Goal: Task Accomplishment & Management: Use online tool/utility

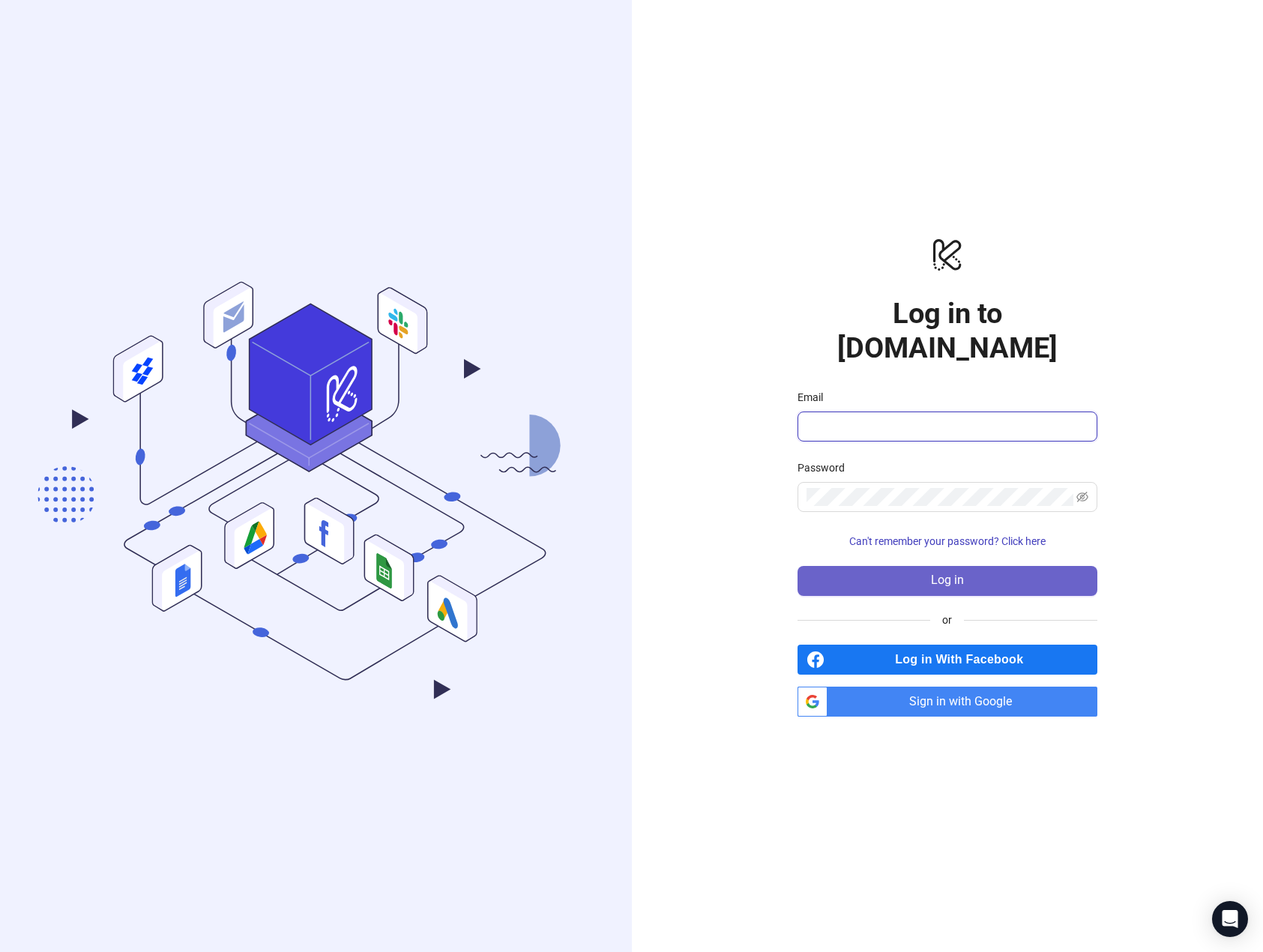
type input "**********"
click at [929, 566] on button "Log in" at bounding box center [948, 581] width 299 height 30
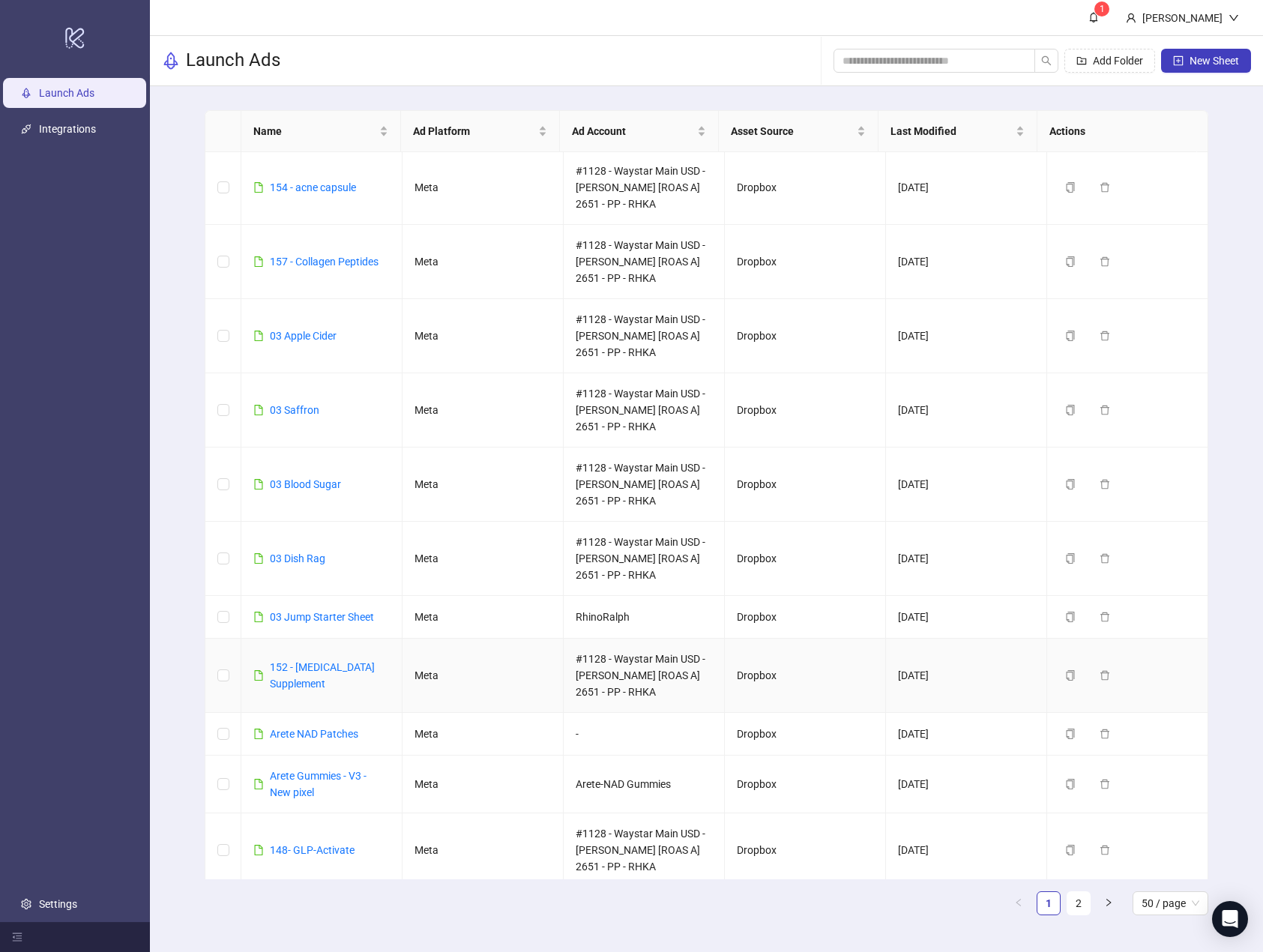
scroll to position [225, 0]
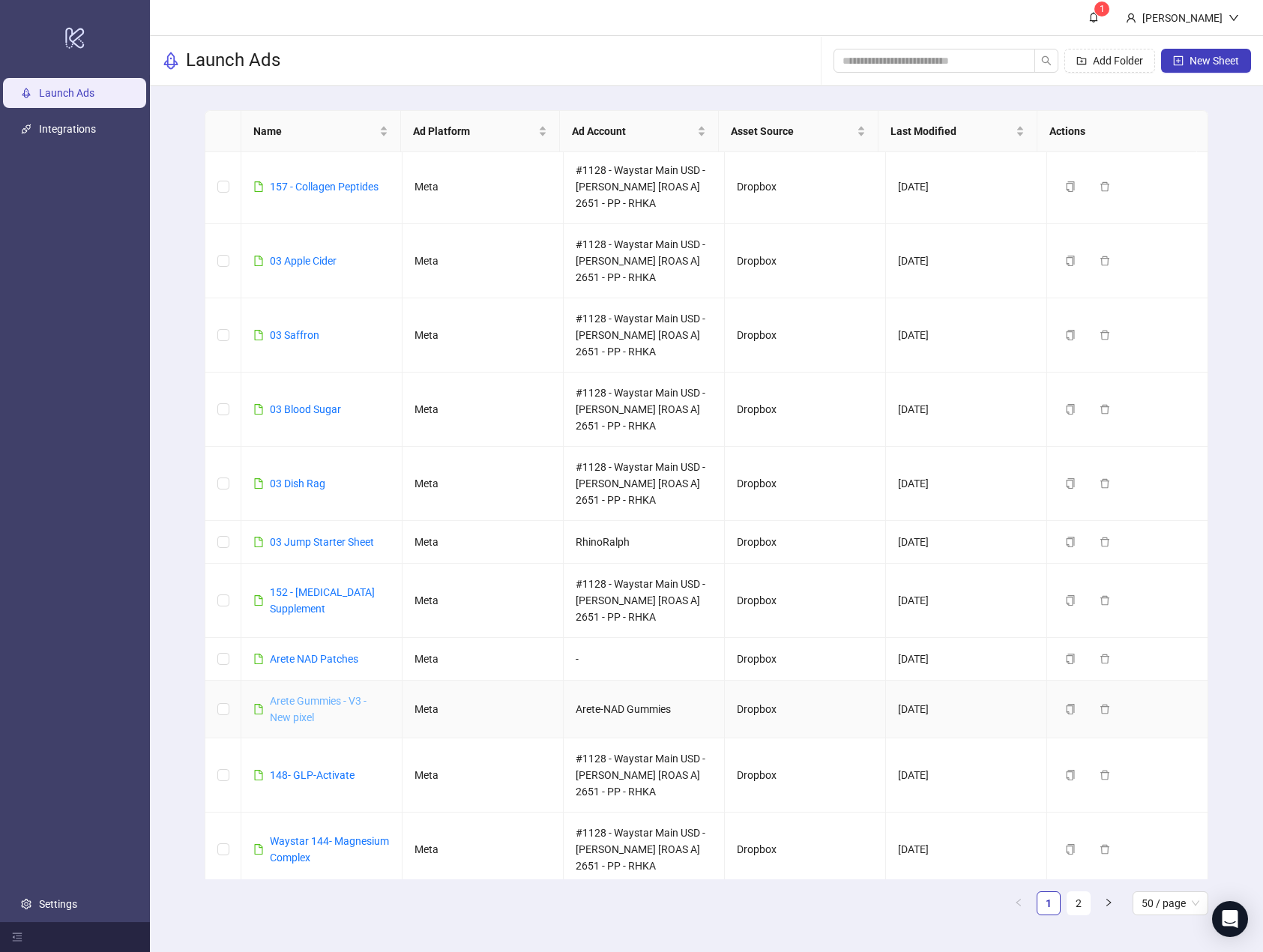
click at [306, 699] on link "Arete Gummies - V3 - New pixel" at bounding box center [318, 709] width 97 height 29
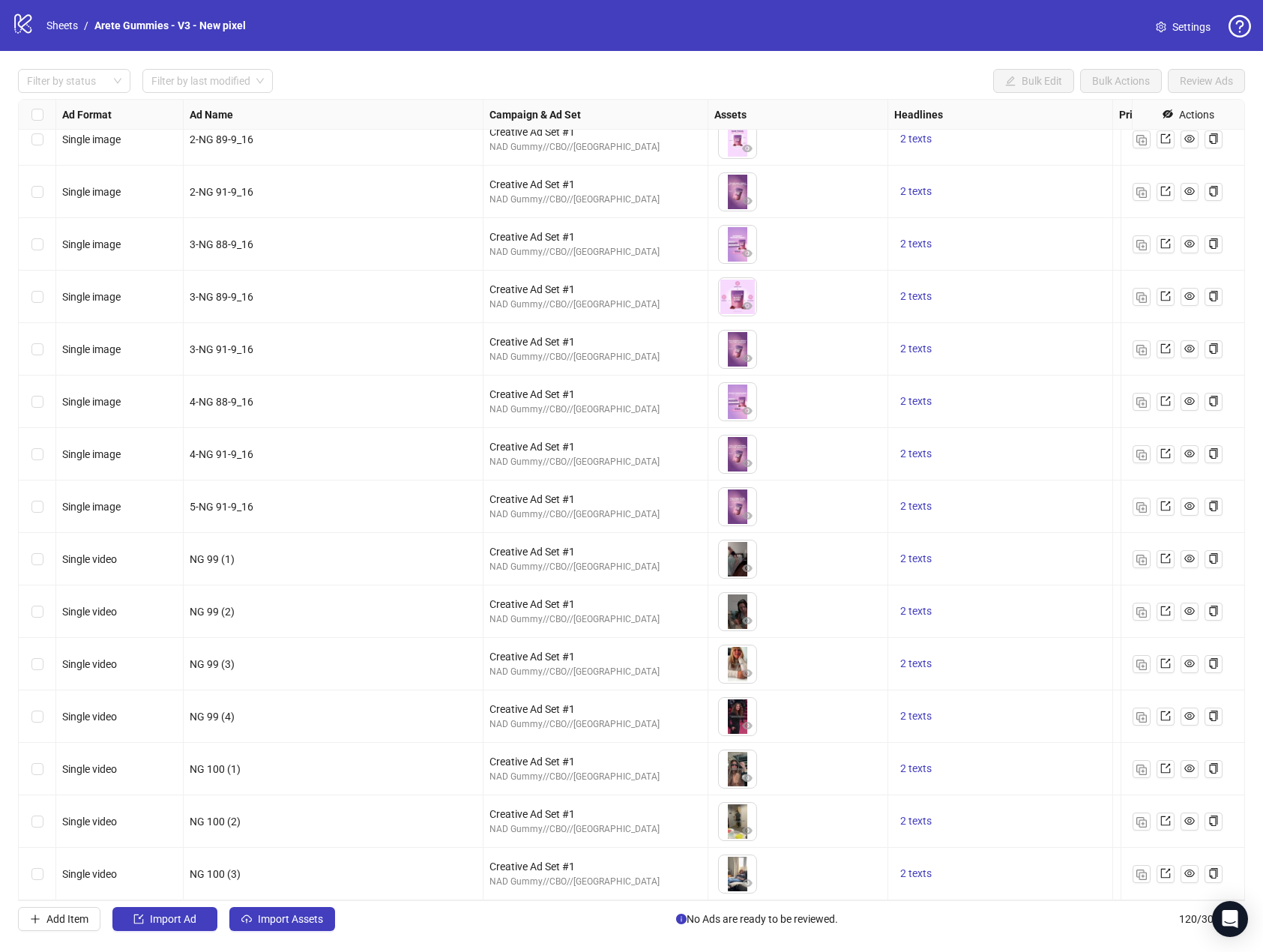
scroll to position [5538, 0]
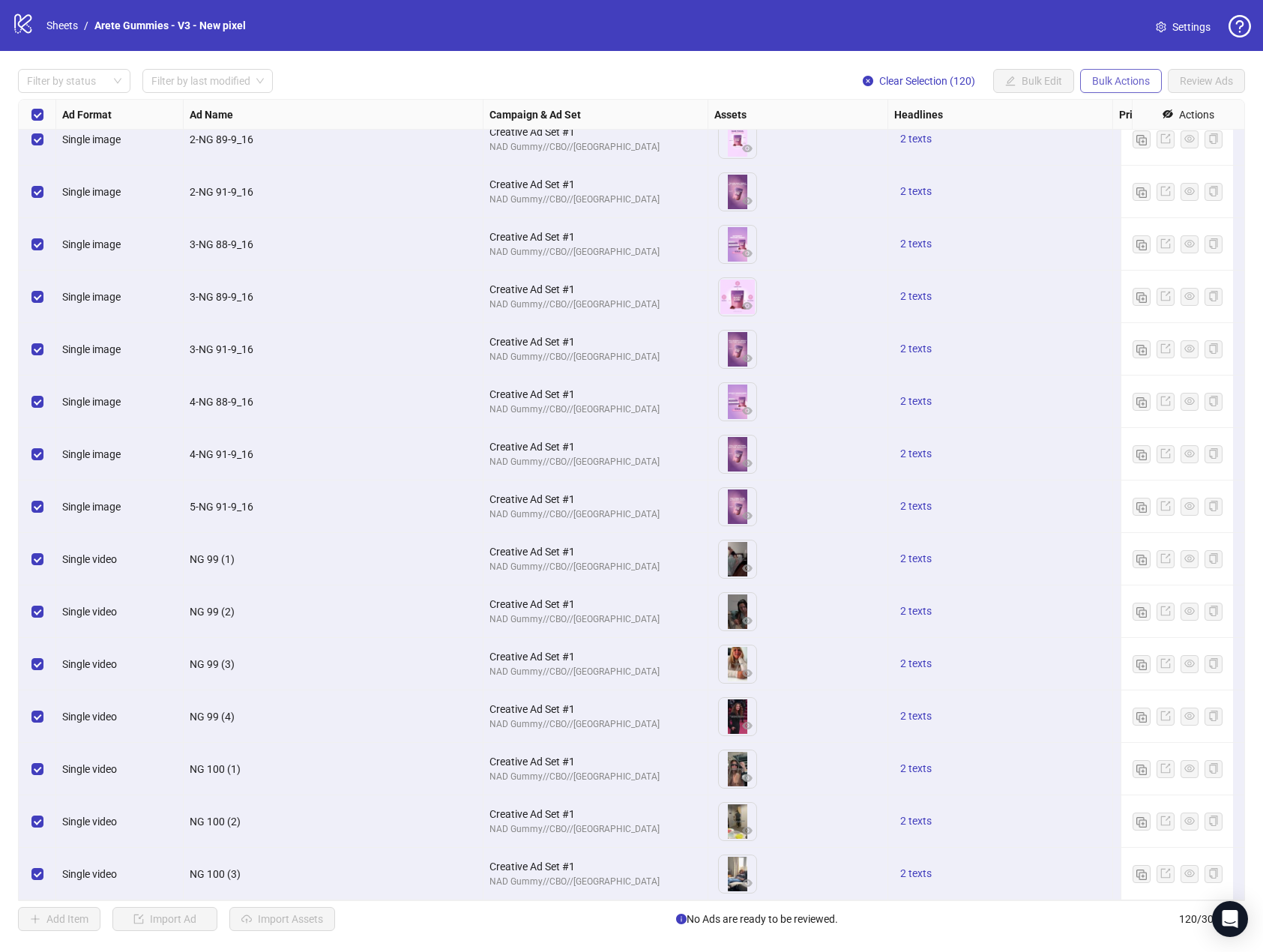
click at [1135, 75] on span "Bulk Actions" at bounding box center [1121, 81] width 58 height 12
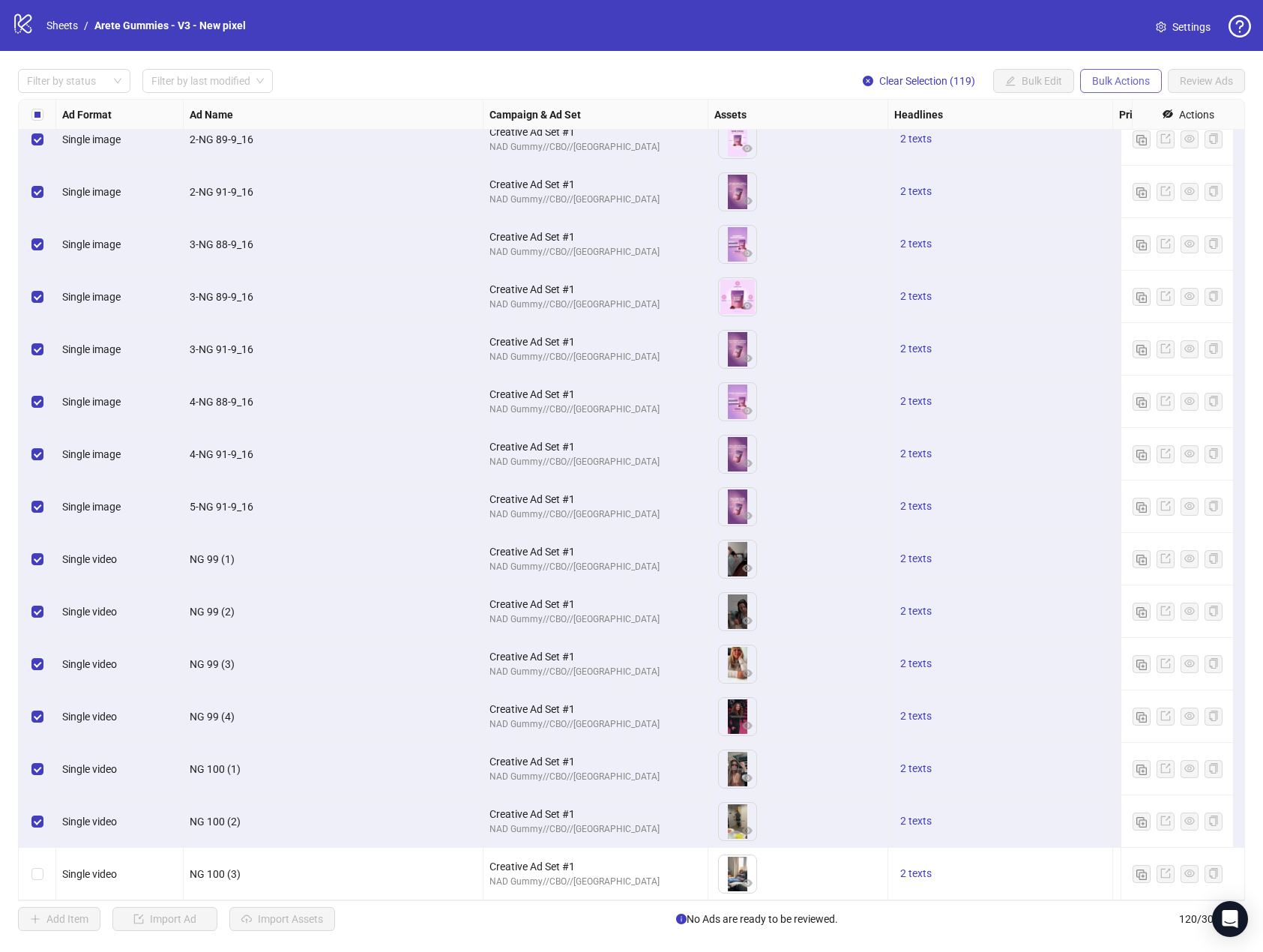
click at [1100, 80] on span "Bulk Actions" at bounding box center [1121, 81] width 58 height 12
click at [1128, 109] on span "Delete" at bounding box center [1142, 112] width 103 height 16
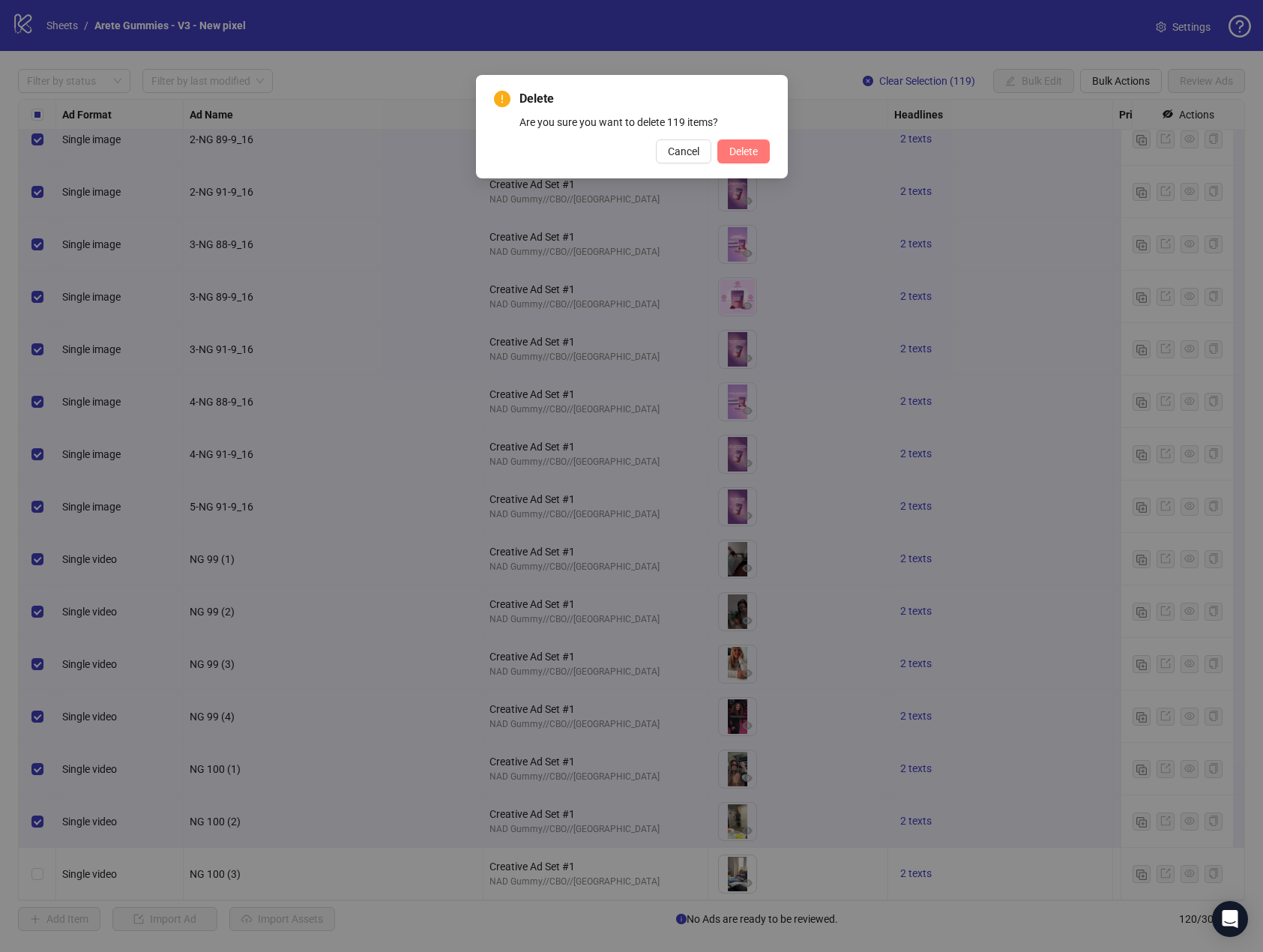
click at [755, 152] on span "Delete" at bounding box center [744, 151] width 29 height 12
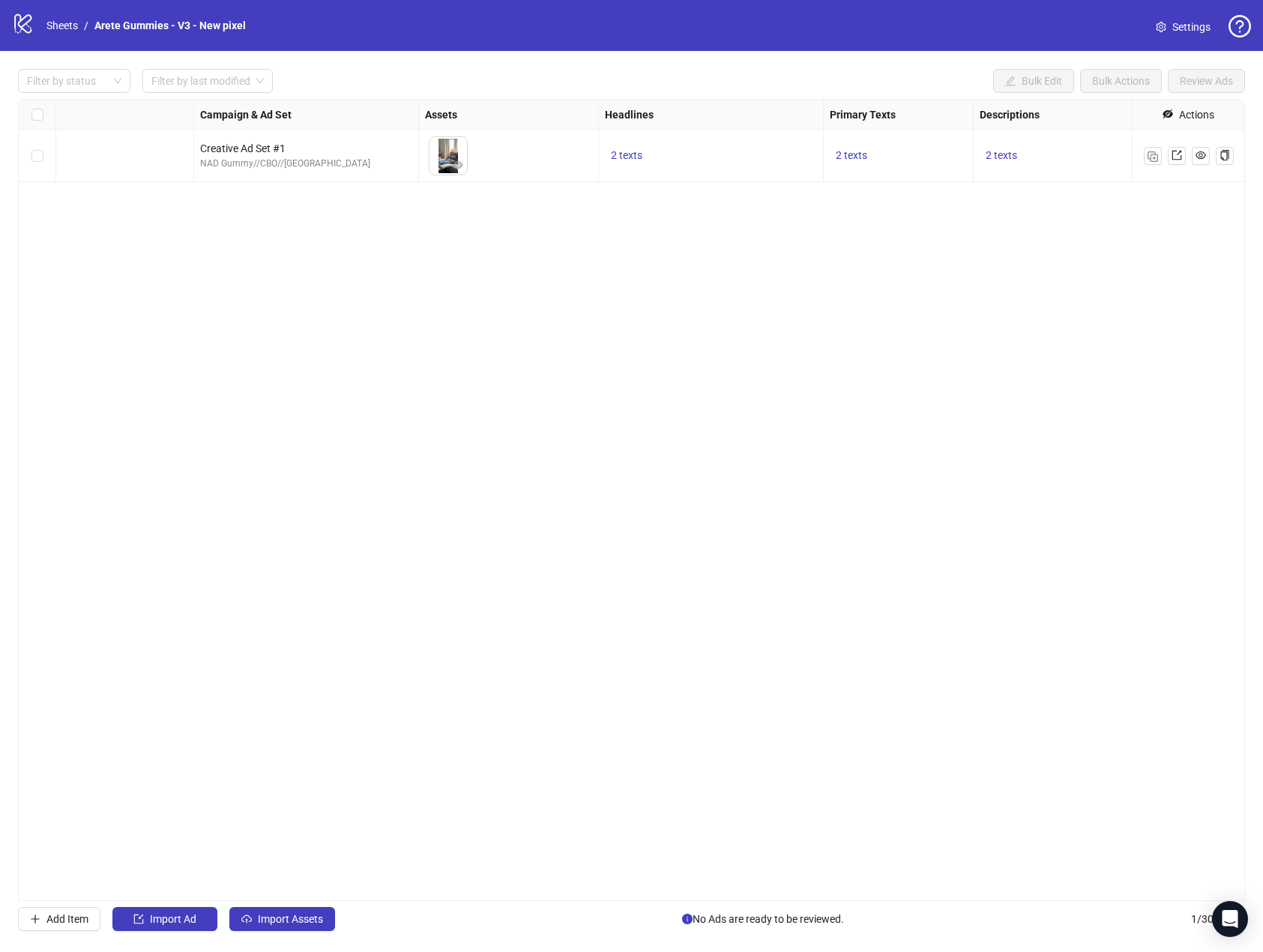
scroll to position [0, 0]
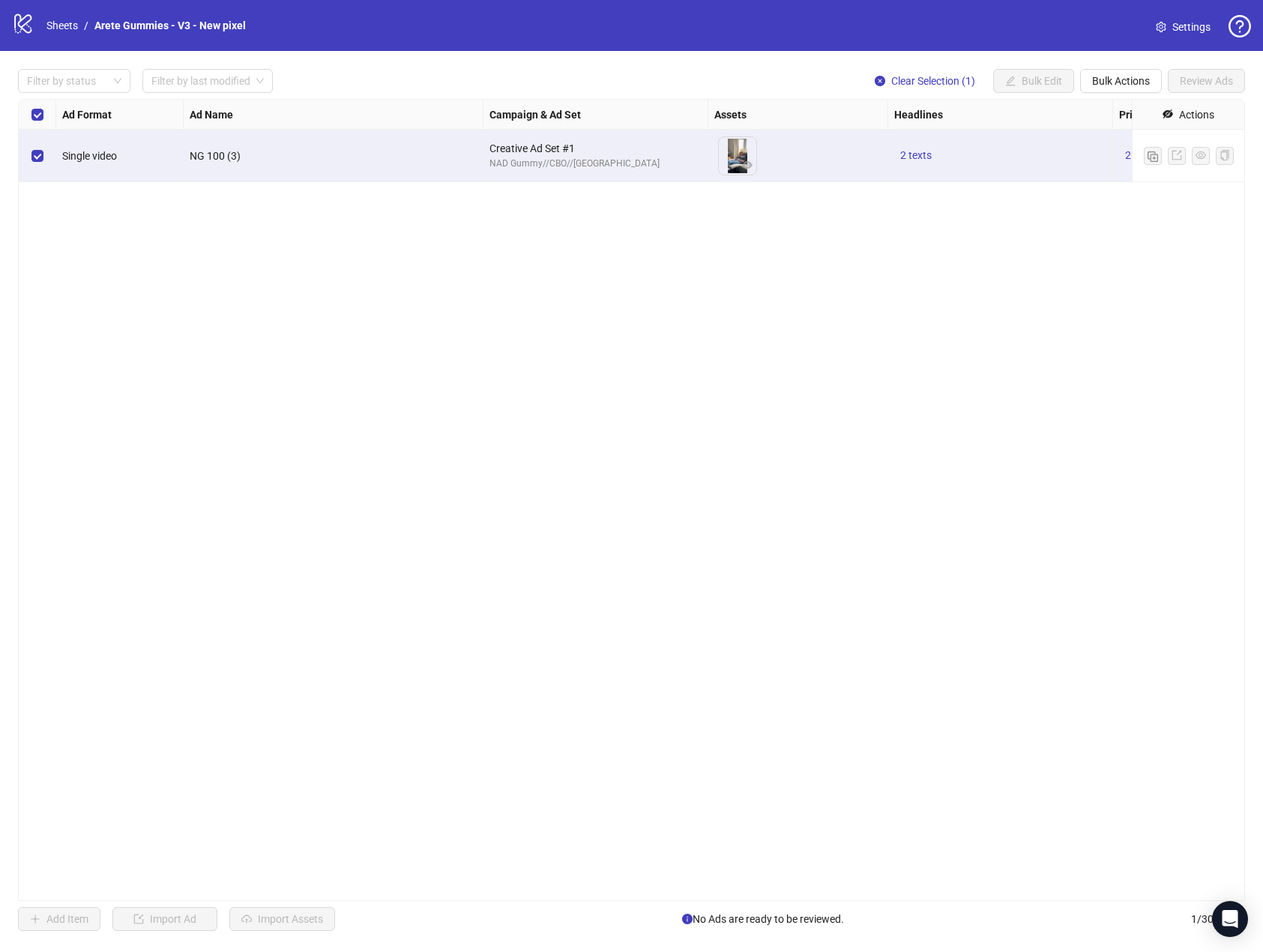
click at [44, 113] on div "Select all rows" at bounding box center [38, 114] width 38 height 30
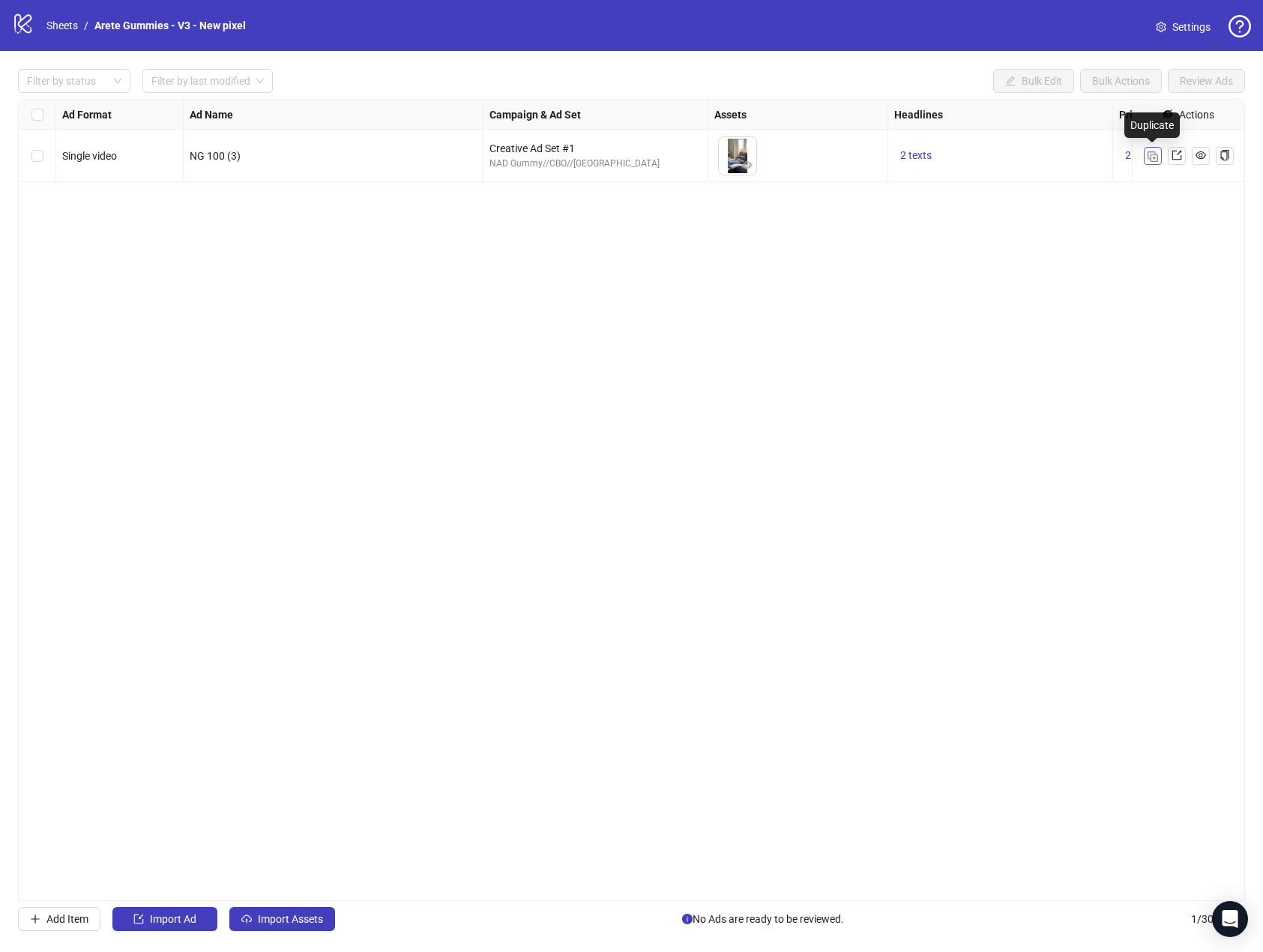
click at [1149, 158] on img "button" at bounding box center [1153, 156] width 11 height 11
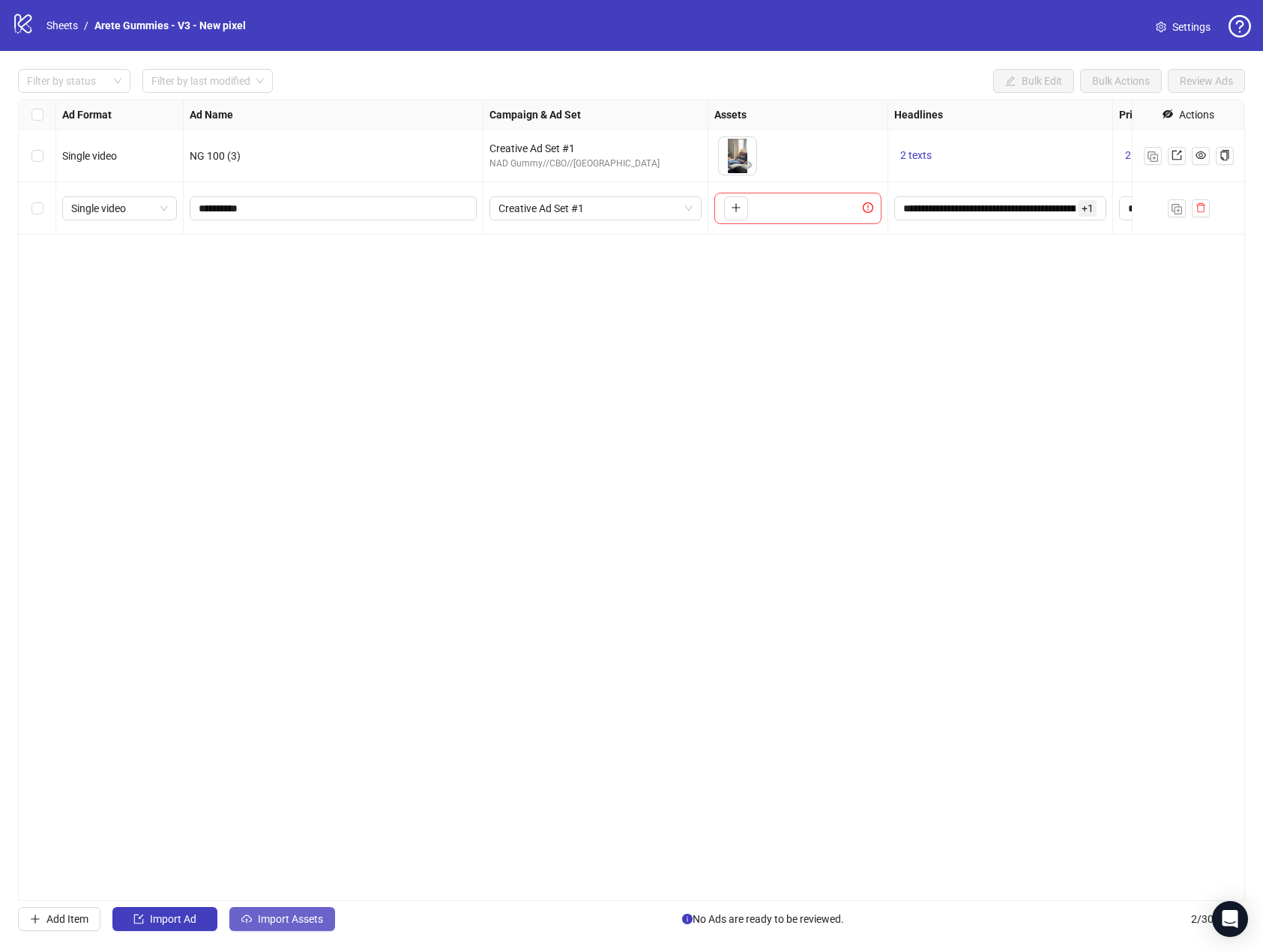
click at [305, 926] on button "Import Assets" at bounding box center [282, 919] width 105 height 24
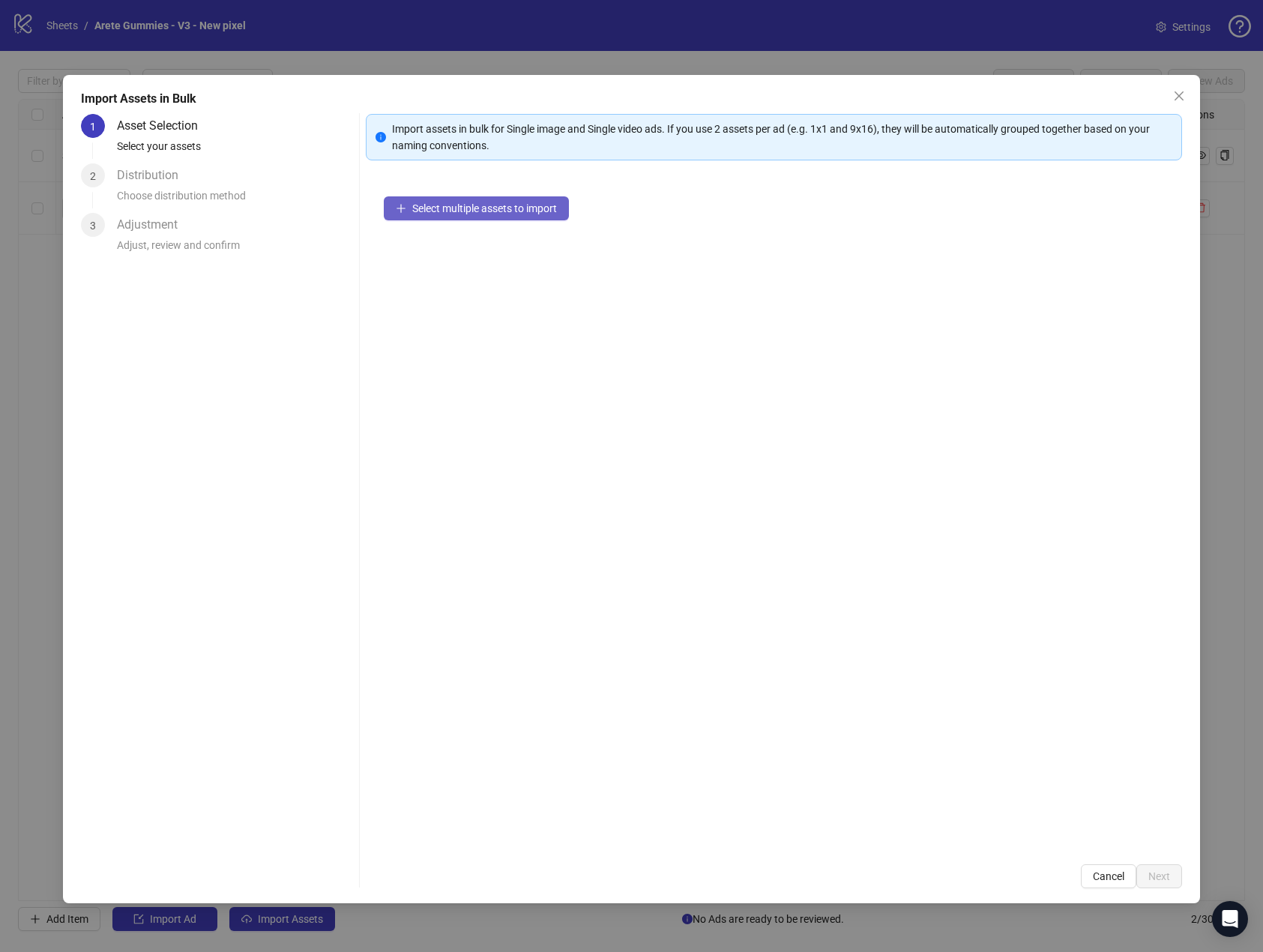
click at [514, 214] on span "Select multiple assets to import" at bounding box center [485, 208] width 145 height 12
click at [439, 213] on span "Select multiple assets to import" at bounding box center [485, 208] width 145 height 12
click at [476, 204] on span "Select multiple assets to import" at bounding box center [485, 208] width 145 height 12
click at [453, 210] on span "Select multiple assets to import" at bounding box center [485, 208] width 145 height 12
click at [1177, 100] on icon "close" at bounding box center [1179, 95] width 12 height 12
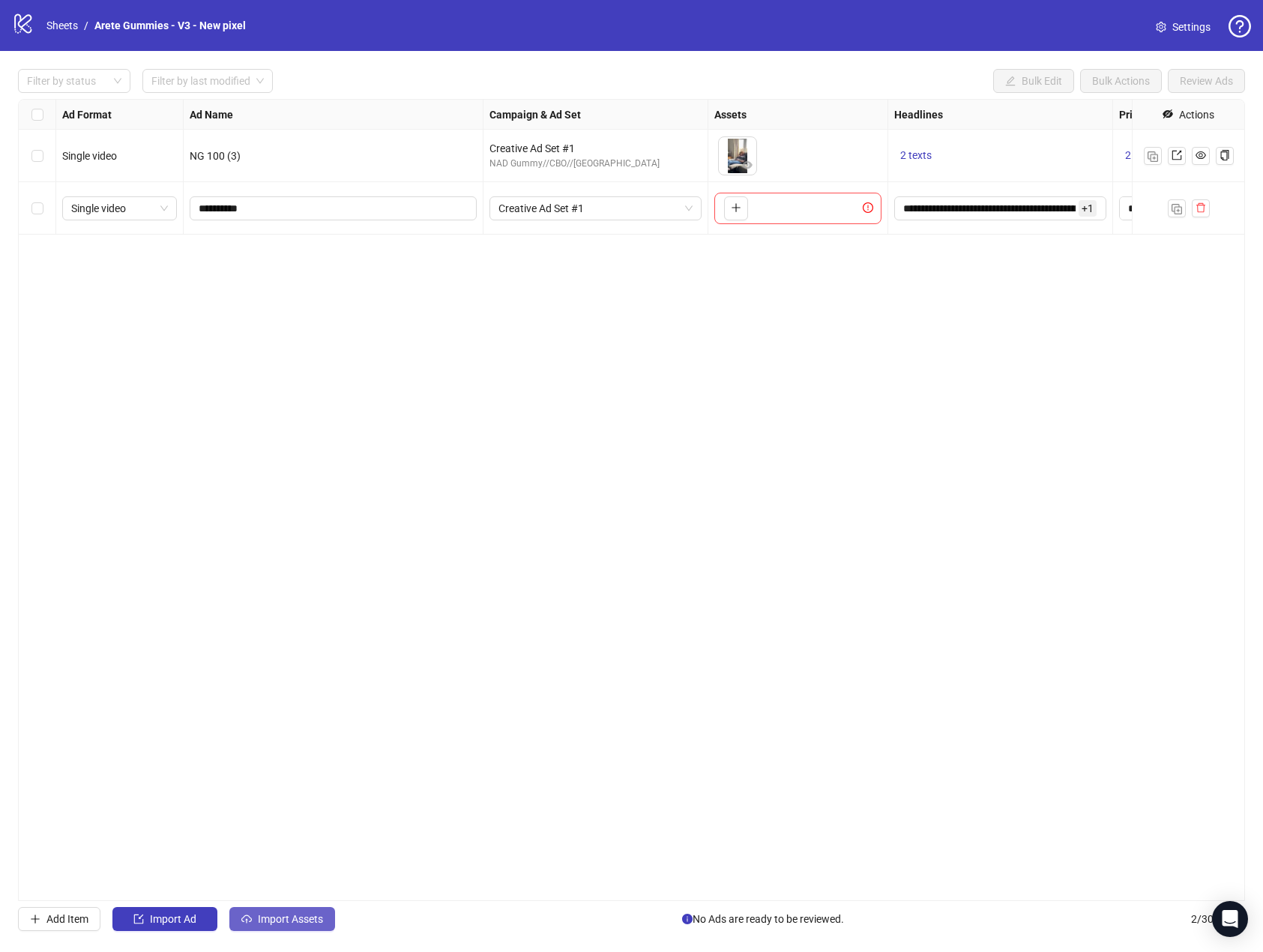
click at [281, 917] on span "Import Assets" at bounding box center [290, 919] width 65 height 12
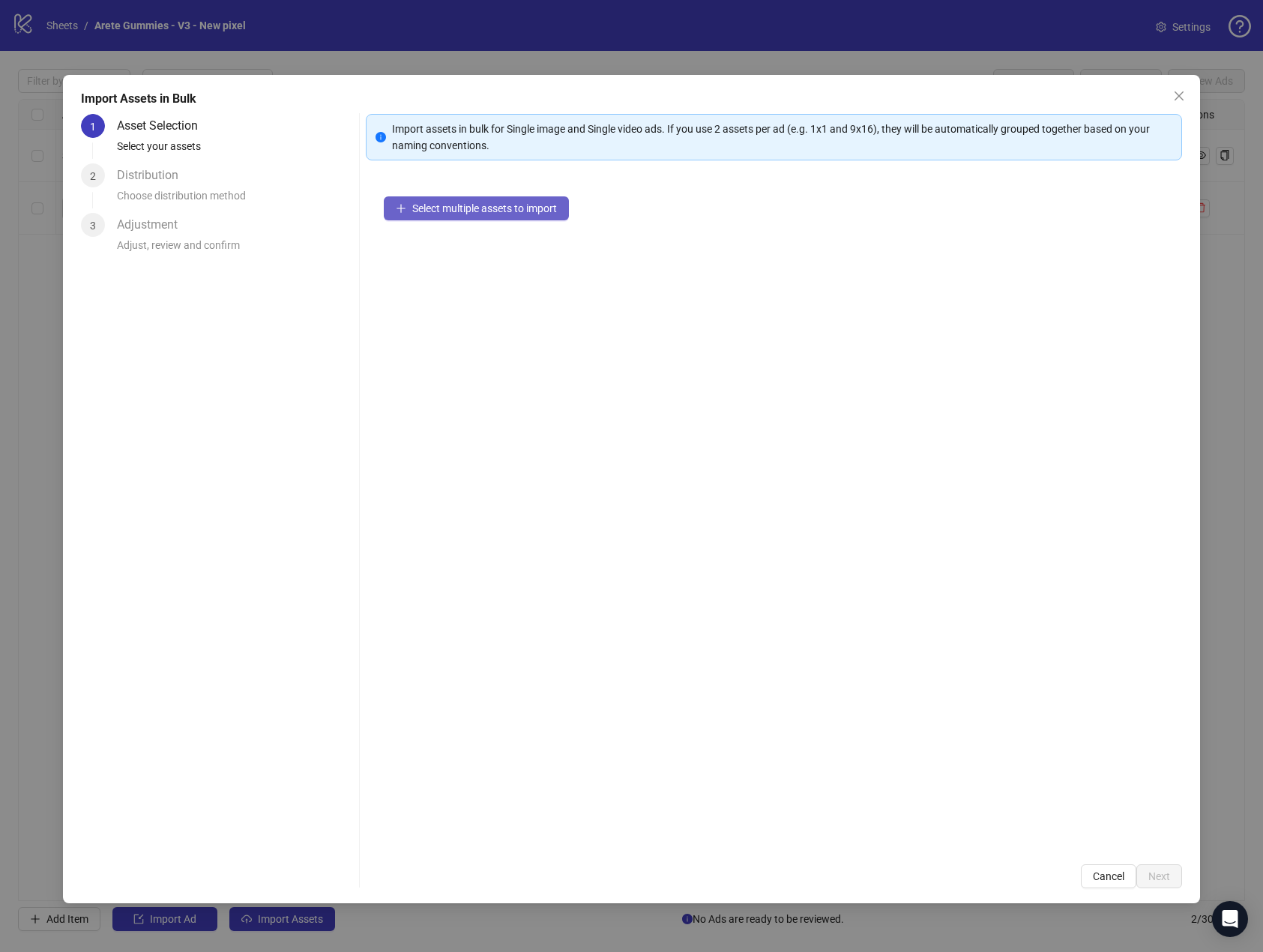
click at [493, 207] on span "Select multiple assets to import" at bounding box center [485, 208] width 145 height 12
click at [1179, 99] on icon "close" at bounding box center [1179, 95] width 12 height 12
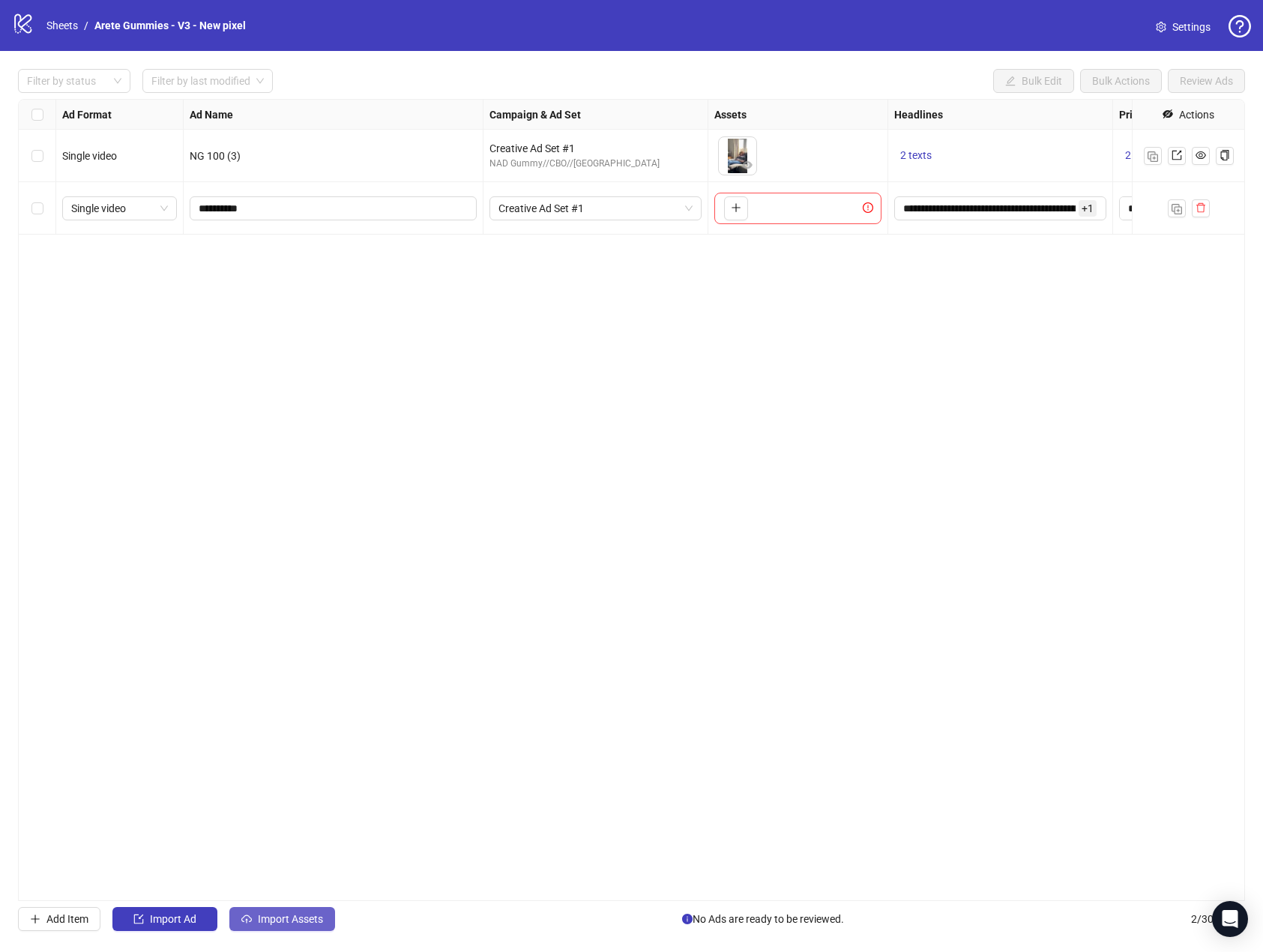
click at [312, 917] on span "Import Assets" at bounding box center [290, 919] width 65 height 12
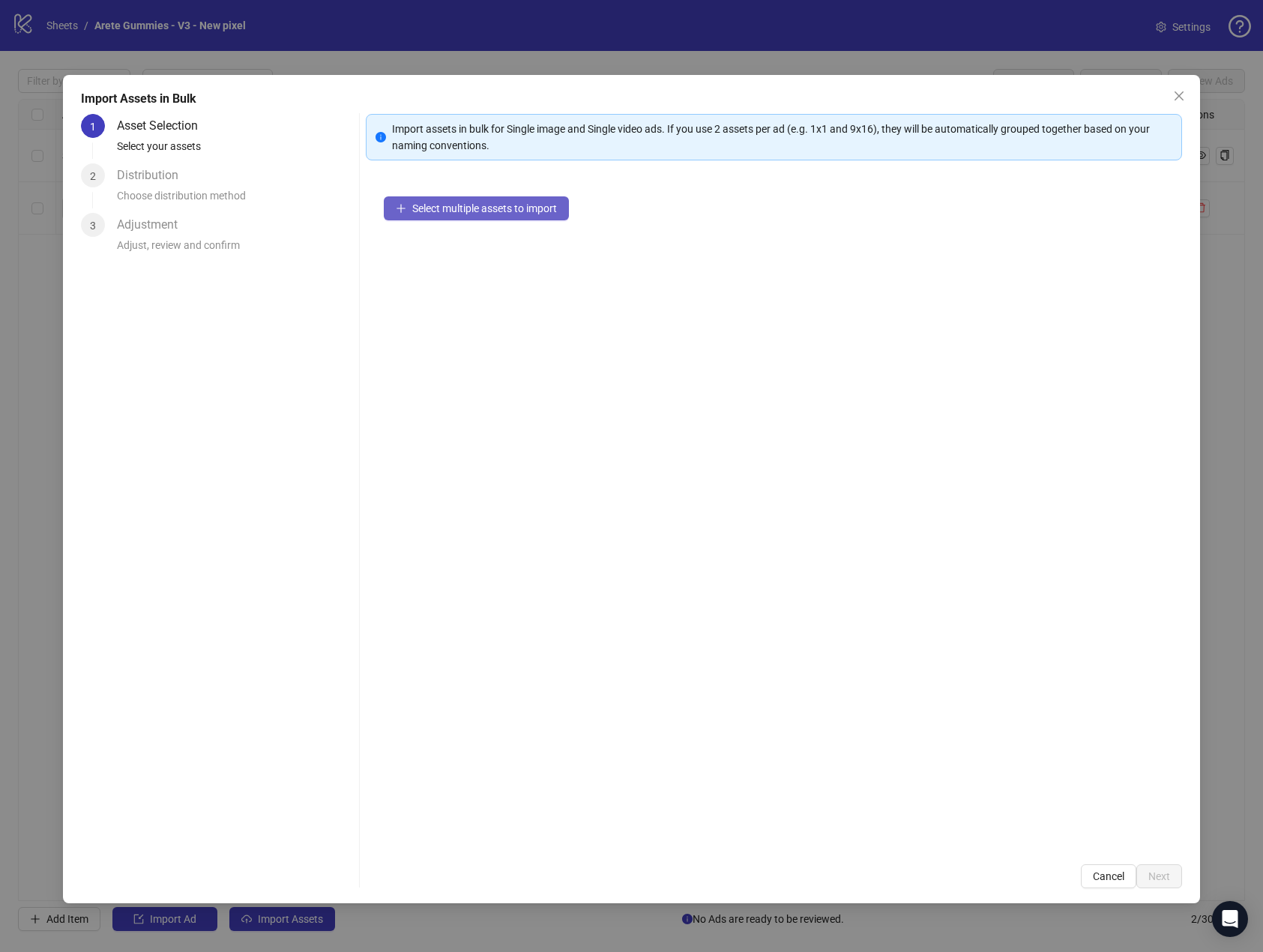
click at [464, 216] on button "Select multiple assets to import" at bounding box center [476, 208] width 185 height 24
click at [1160, 874] on span "Next" at bounding box center [1159, 876] width 21 height 12
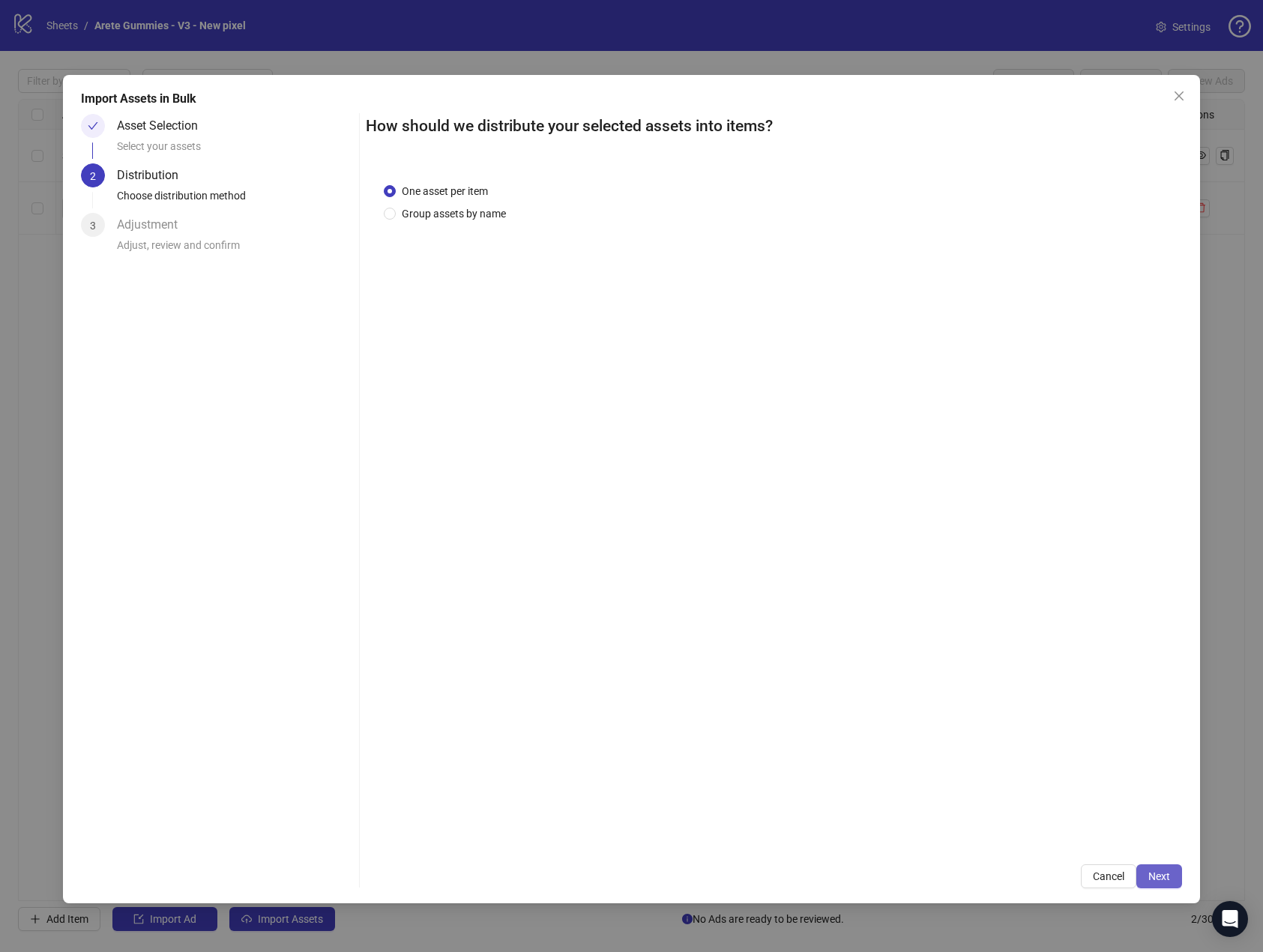
click at [1158, 879] on span "Next" at bounding box center [1159, 876] width 21 height 12
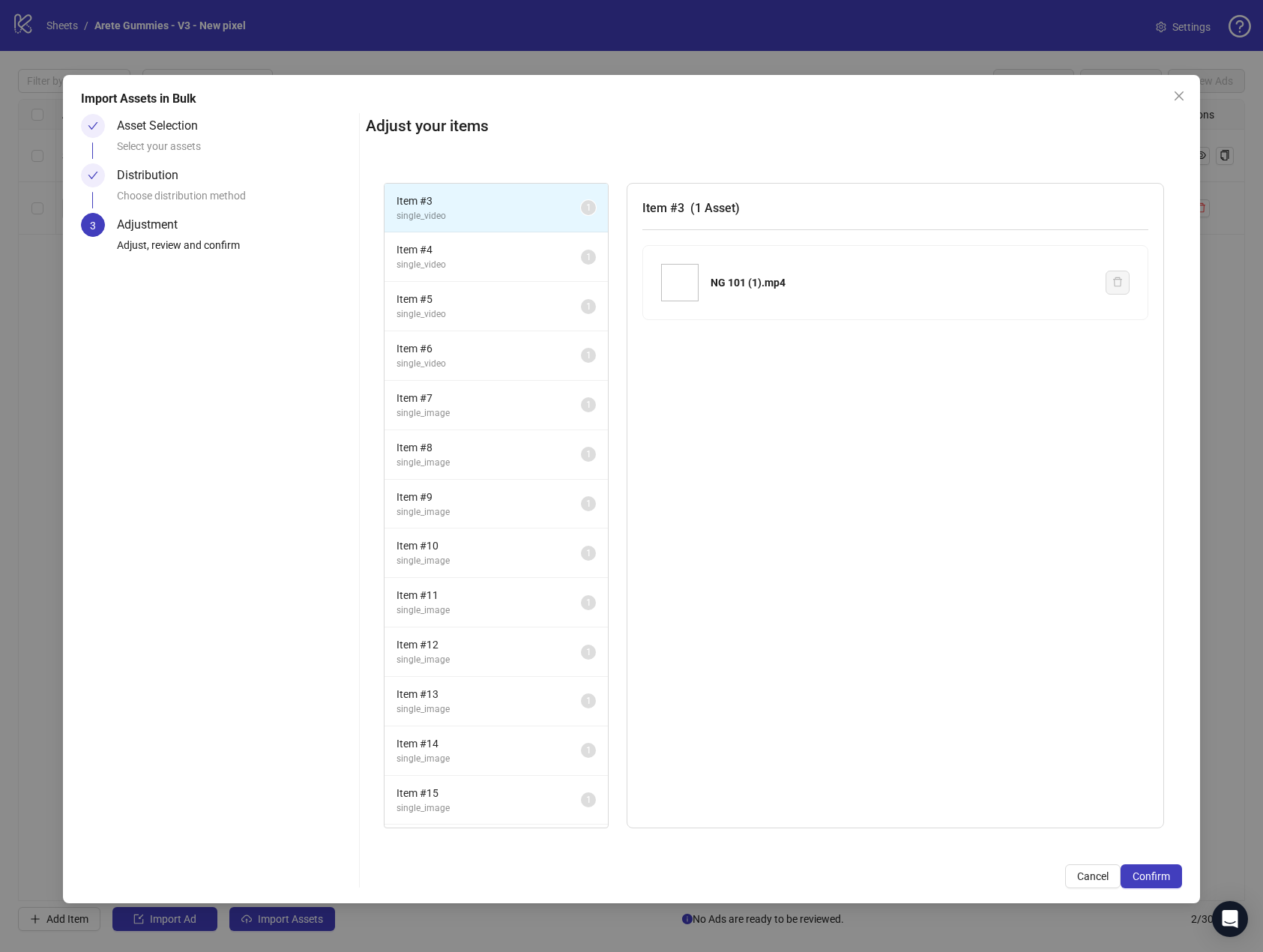
click at [1158, 879] on span "Confirm" at bounding box center [1152, 876] width 38 height 12
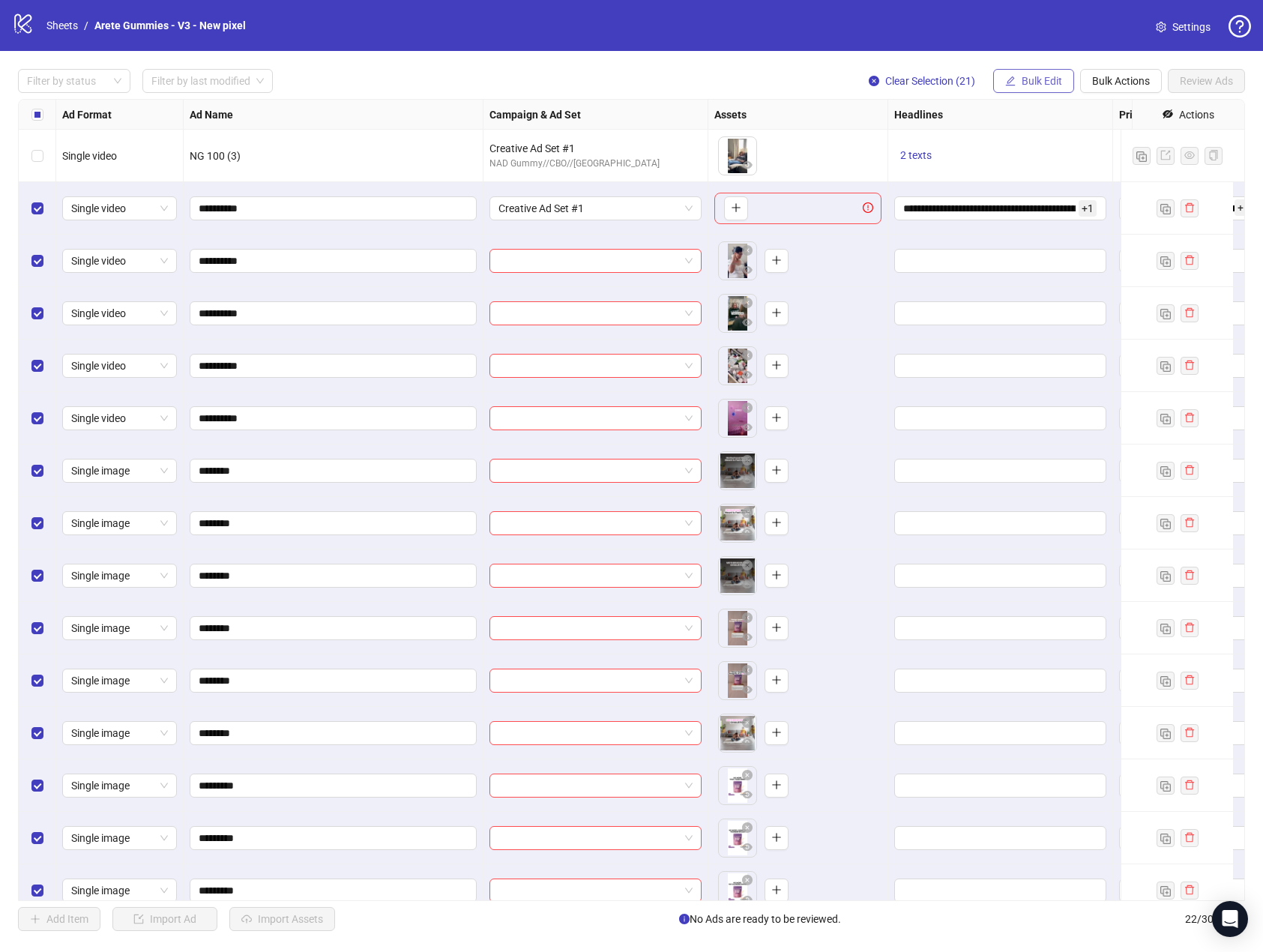
click at [1046, 81] on span "Bulk Edit" at bounding box center [1042, 81] width 40 height 12
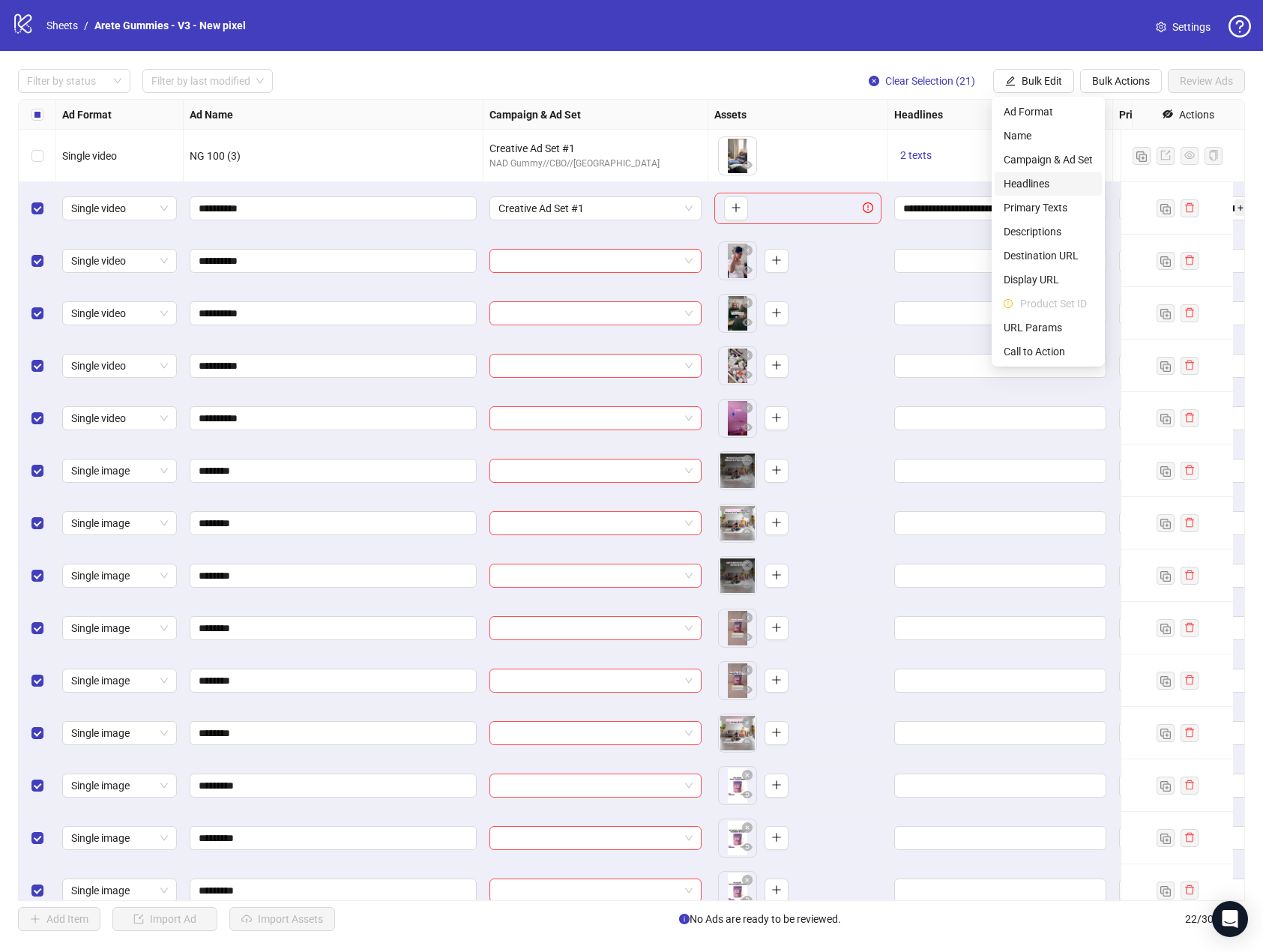
click at [1056, 176] on span "Headlines" at bounding box center [1048, 183] width 89 height 16
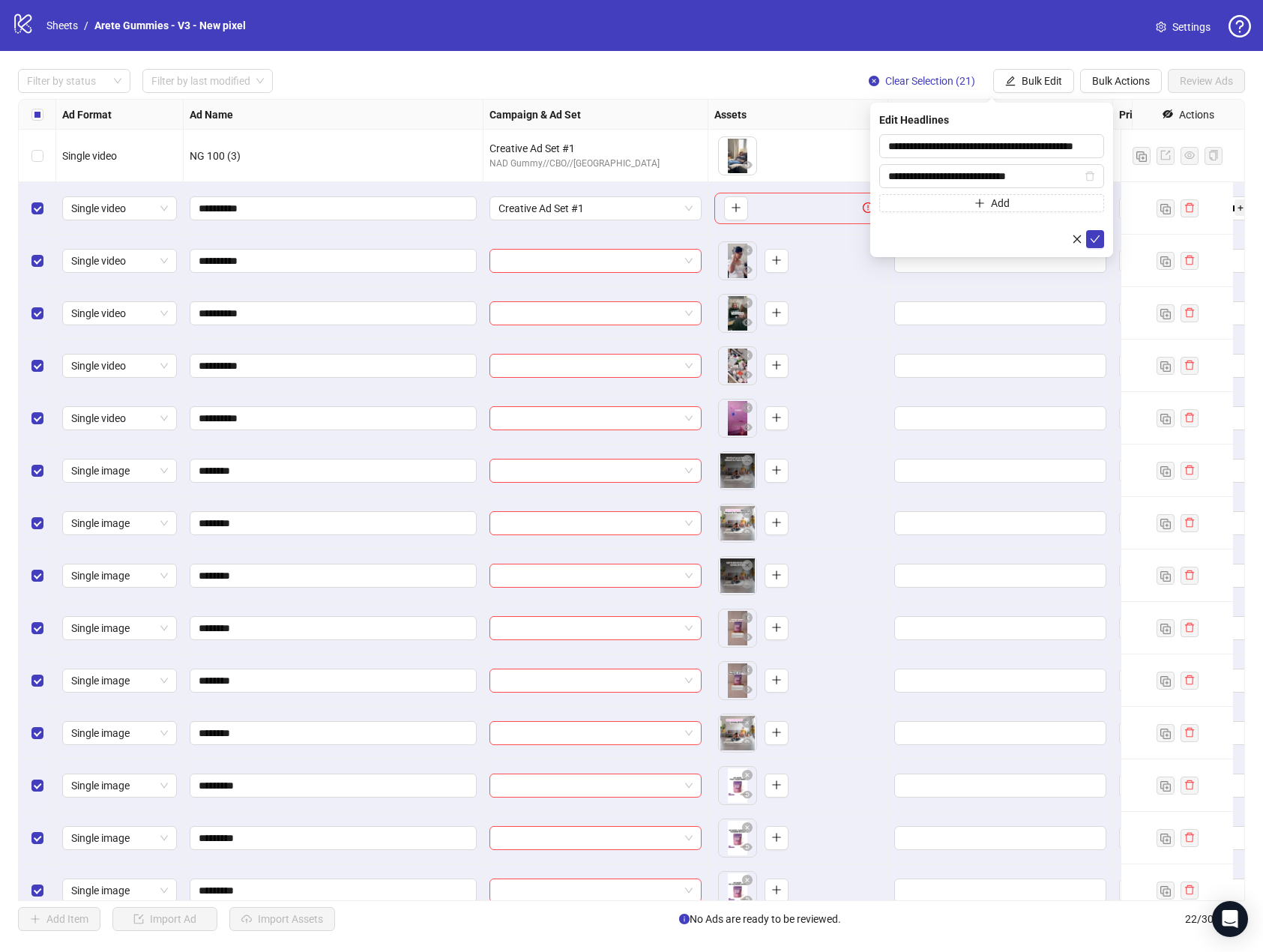
click at [1104, 235] on div "**********" at bounding box center [991, 180] width 243 height 155
click at [1102, 236] on button "submit" at bounding box center [1095, 239] width 18 height 18
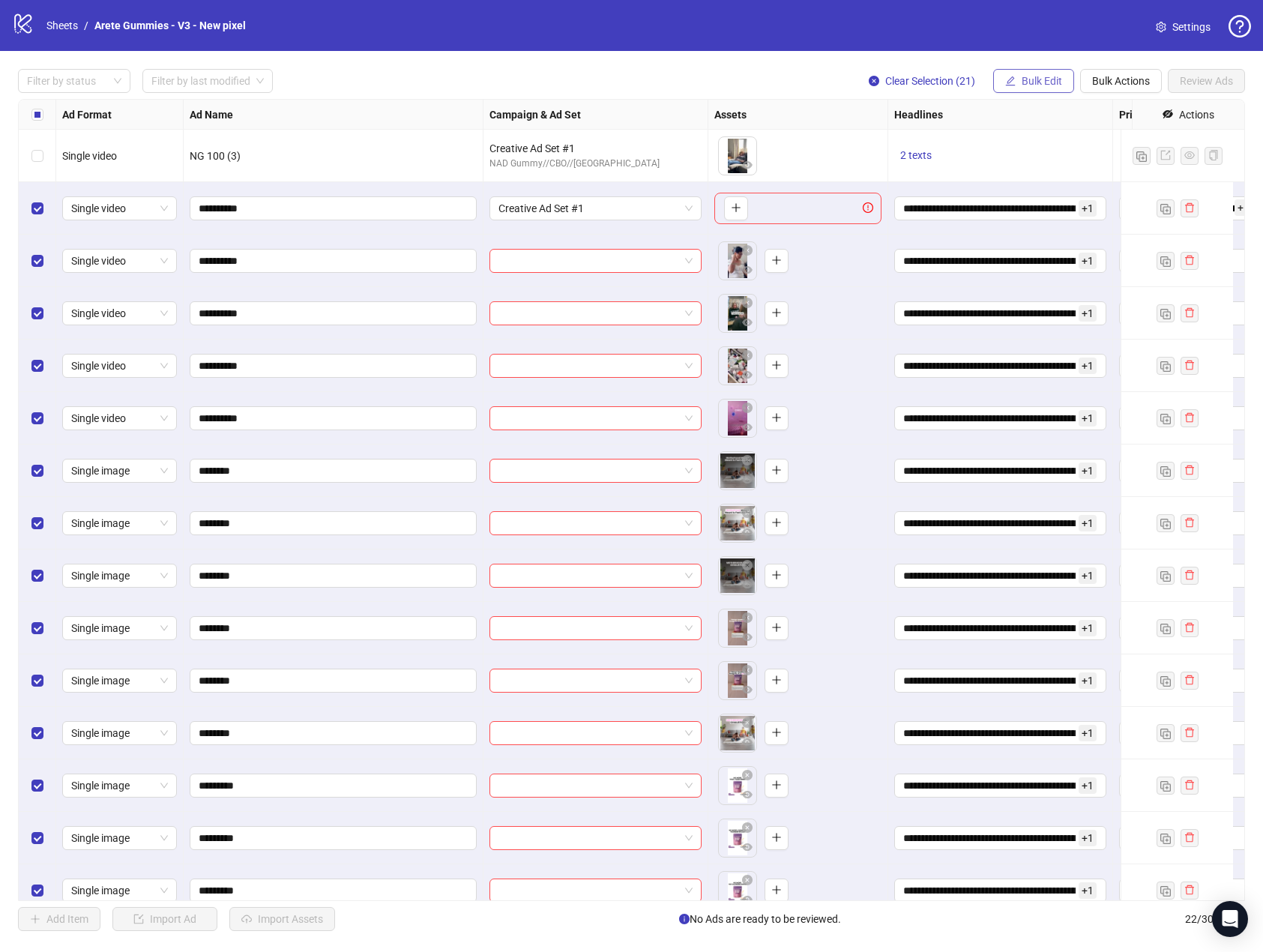
click at [1023, 75] on span "Bulk Edit" at bounding box center [1042, 81] width 40 height 12
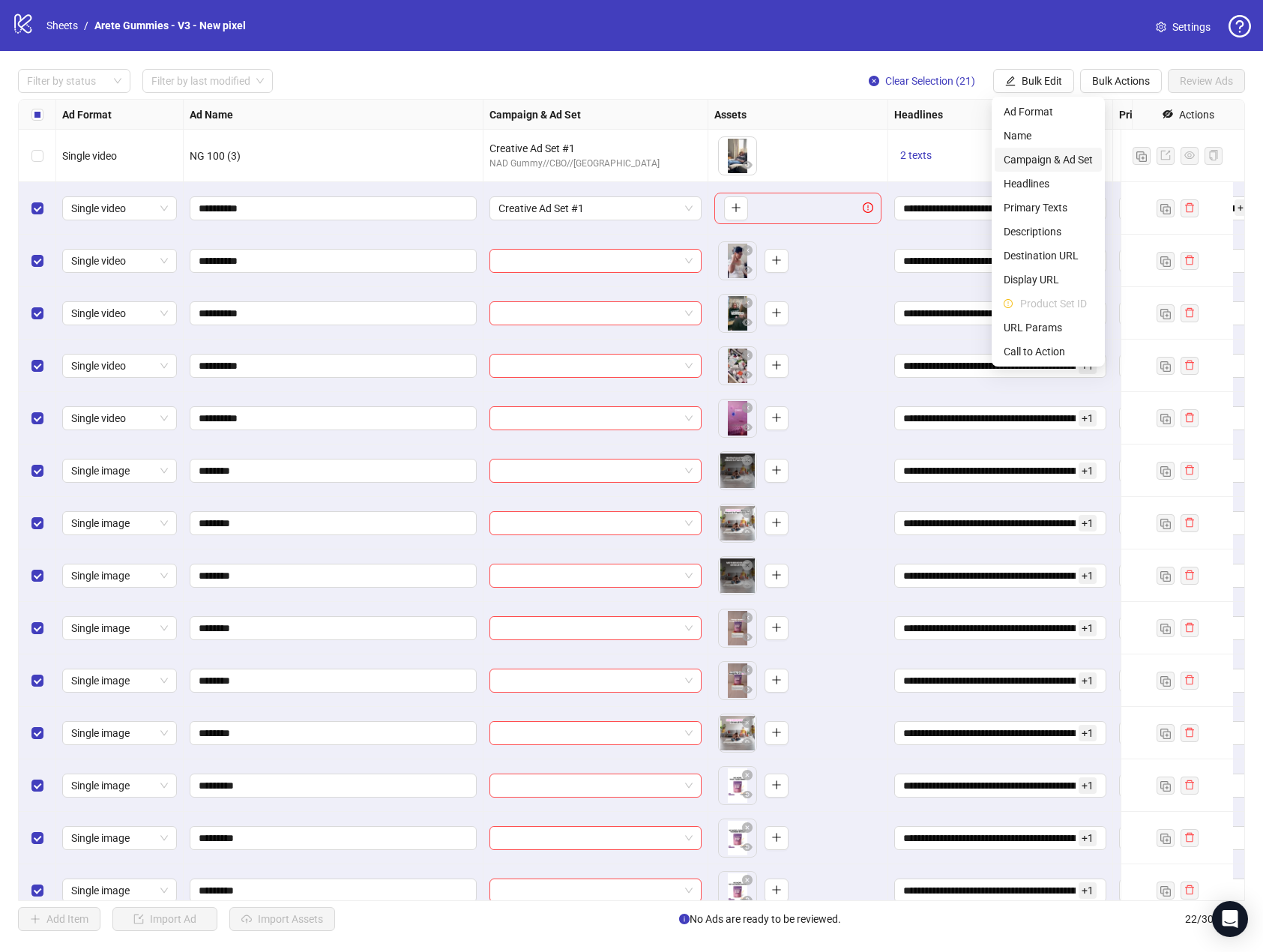
click at [1058, 156] on span "Campaign & Ad Set" at bounding box center [1048, 160] width 89 height 16
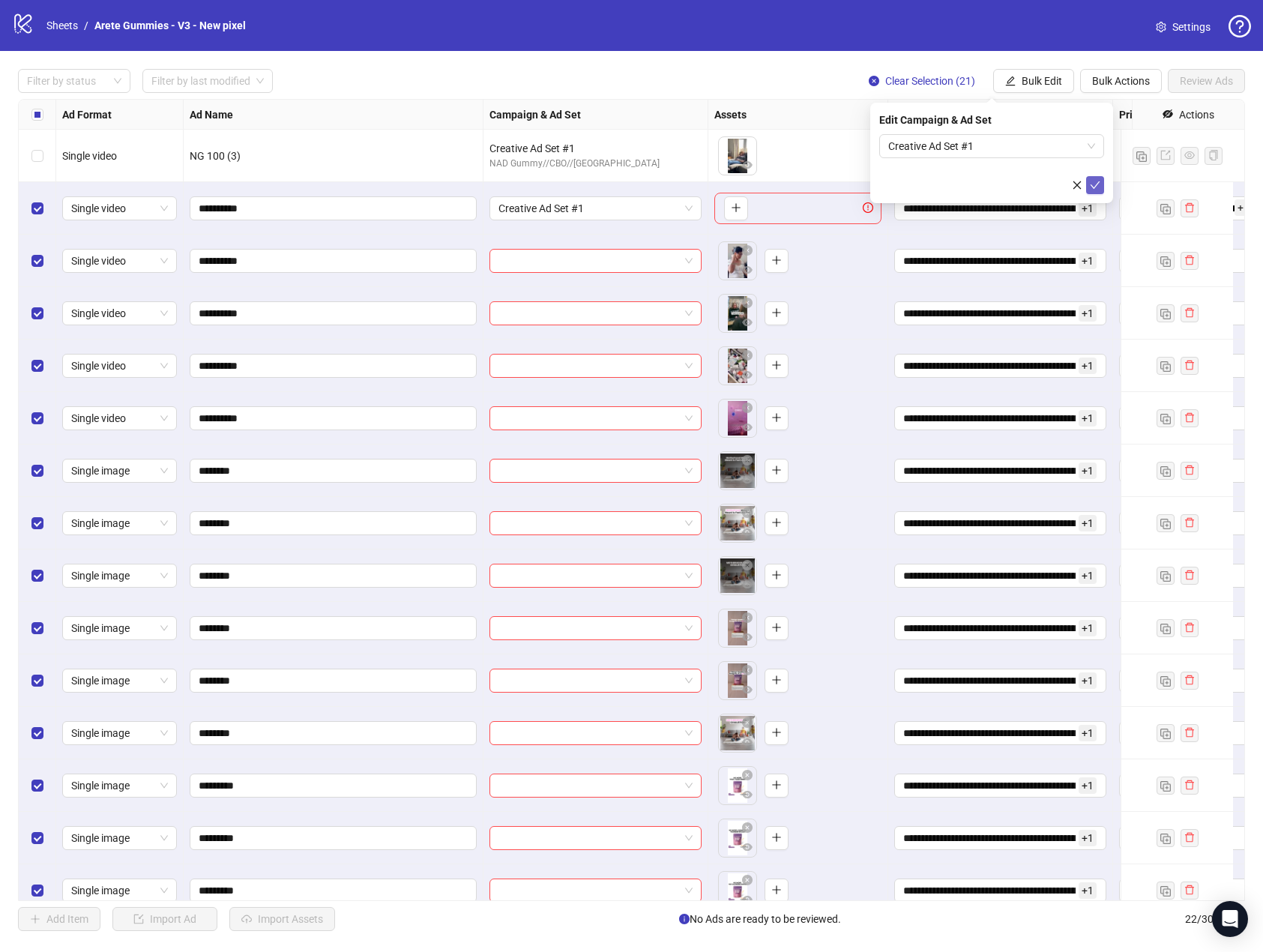
click at [1099, 189] on icon "check" at bounding box center [1095, 185] width 11 height 11
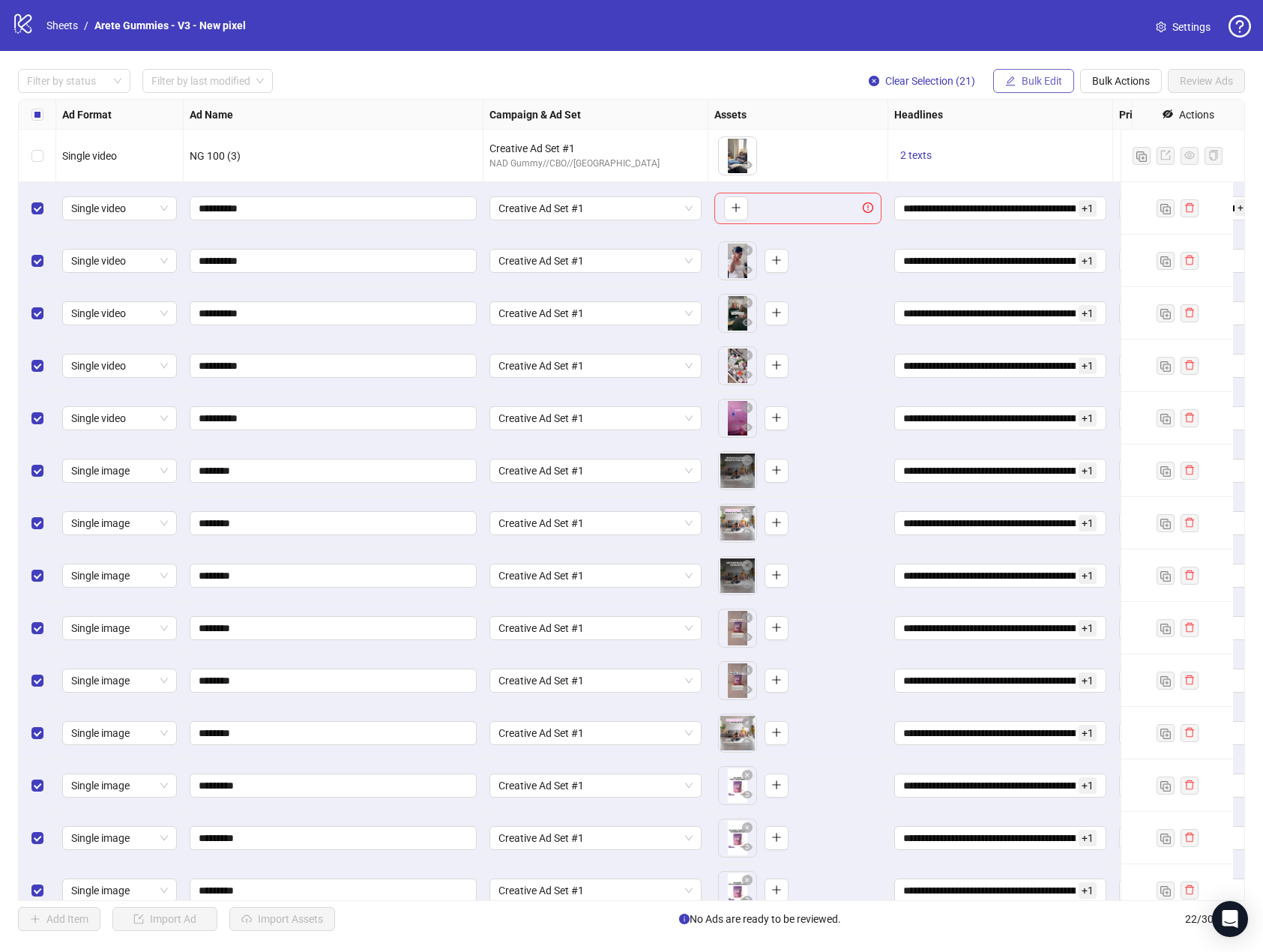
click at [1018, 82] on button "Bulk Edit" at bounding box center [1033, 81] width 81 height 24
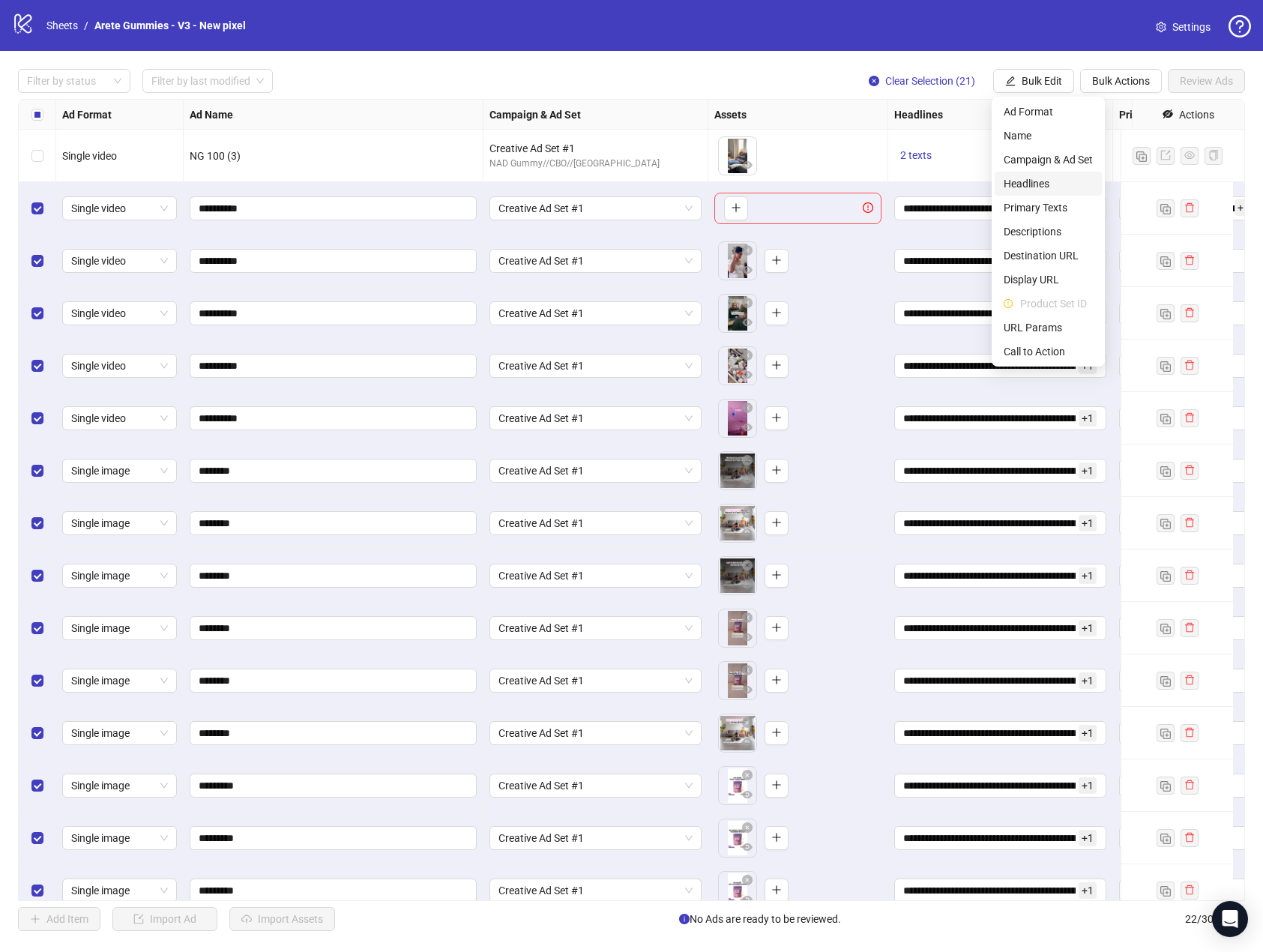
click at [1052, 179] on span "Headlines" at bounding box center [1048, 183] width 89 height 16
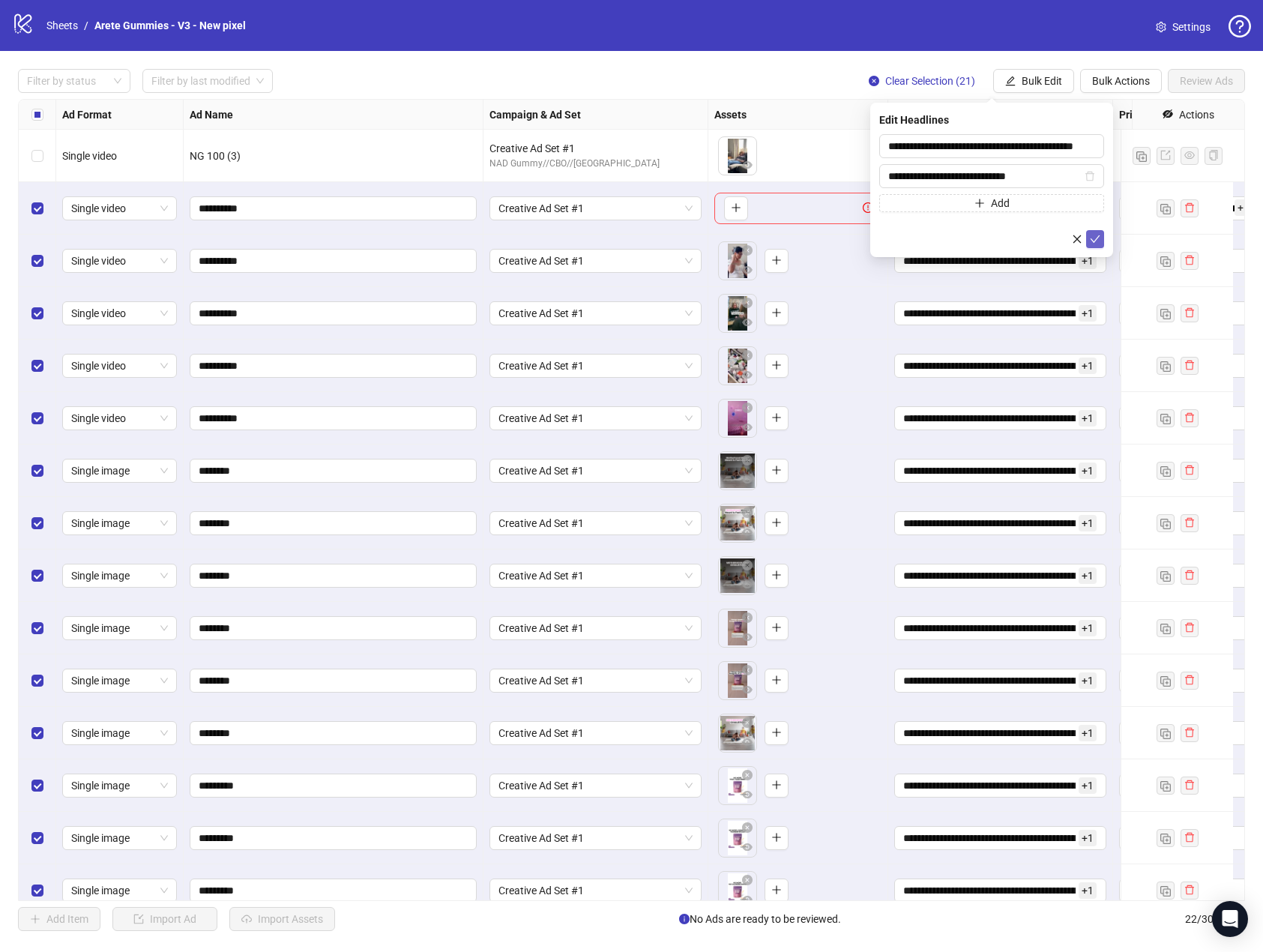
click at [1098, 242] on icon "check" at bounding box center [1095, 239] width 11 height 11
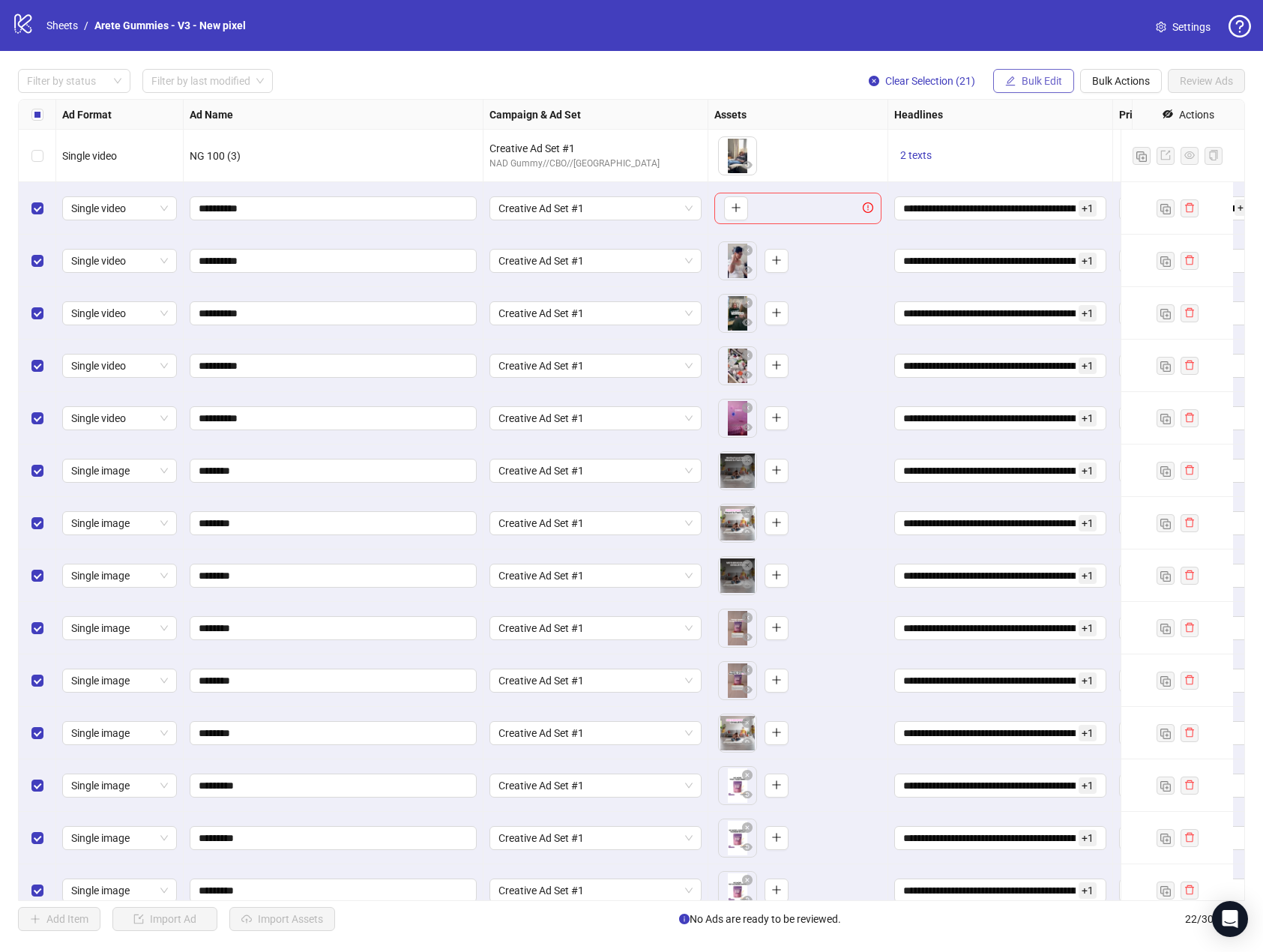
click at [1047, 86] on span "Bulk Edit" at bounding box center [1042, 81] width 40 height 12
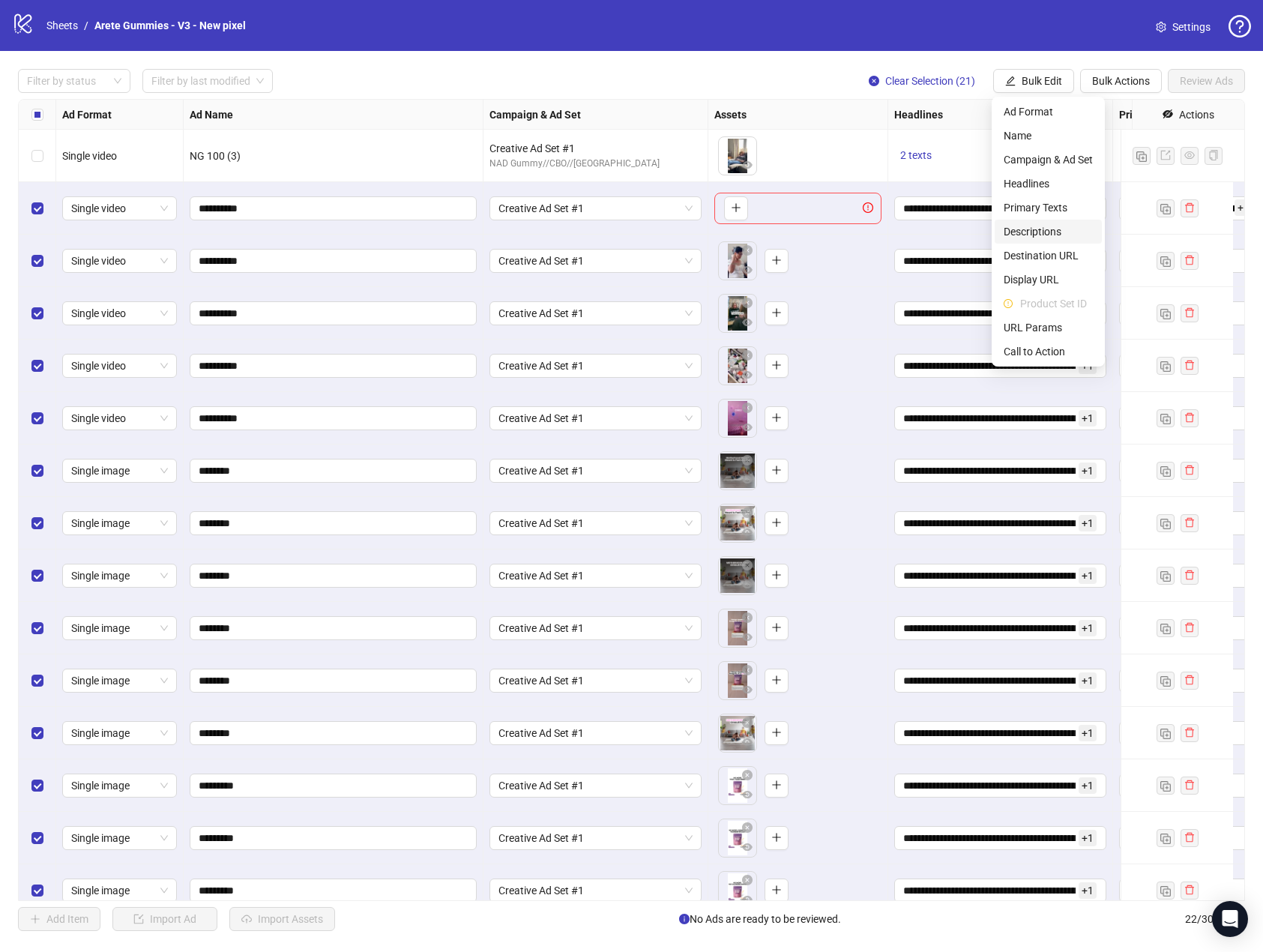
click at [1060, 230] on span "Descriptions" at bounding box center [1048, 232] width 89 height 16
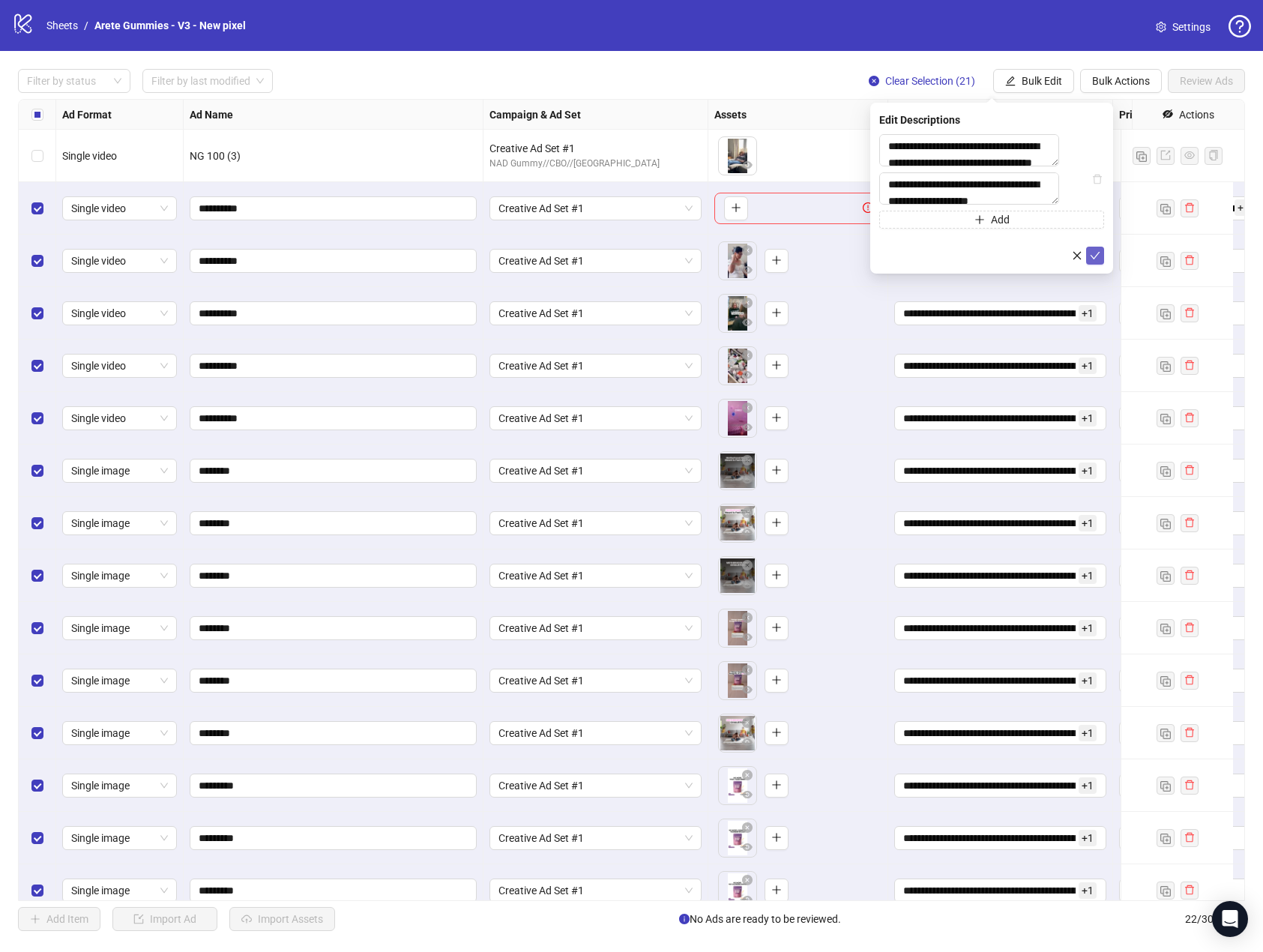
click at [1102, 265] on button "submit" at bounding box center [1095, 256] width 18 height 18
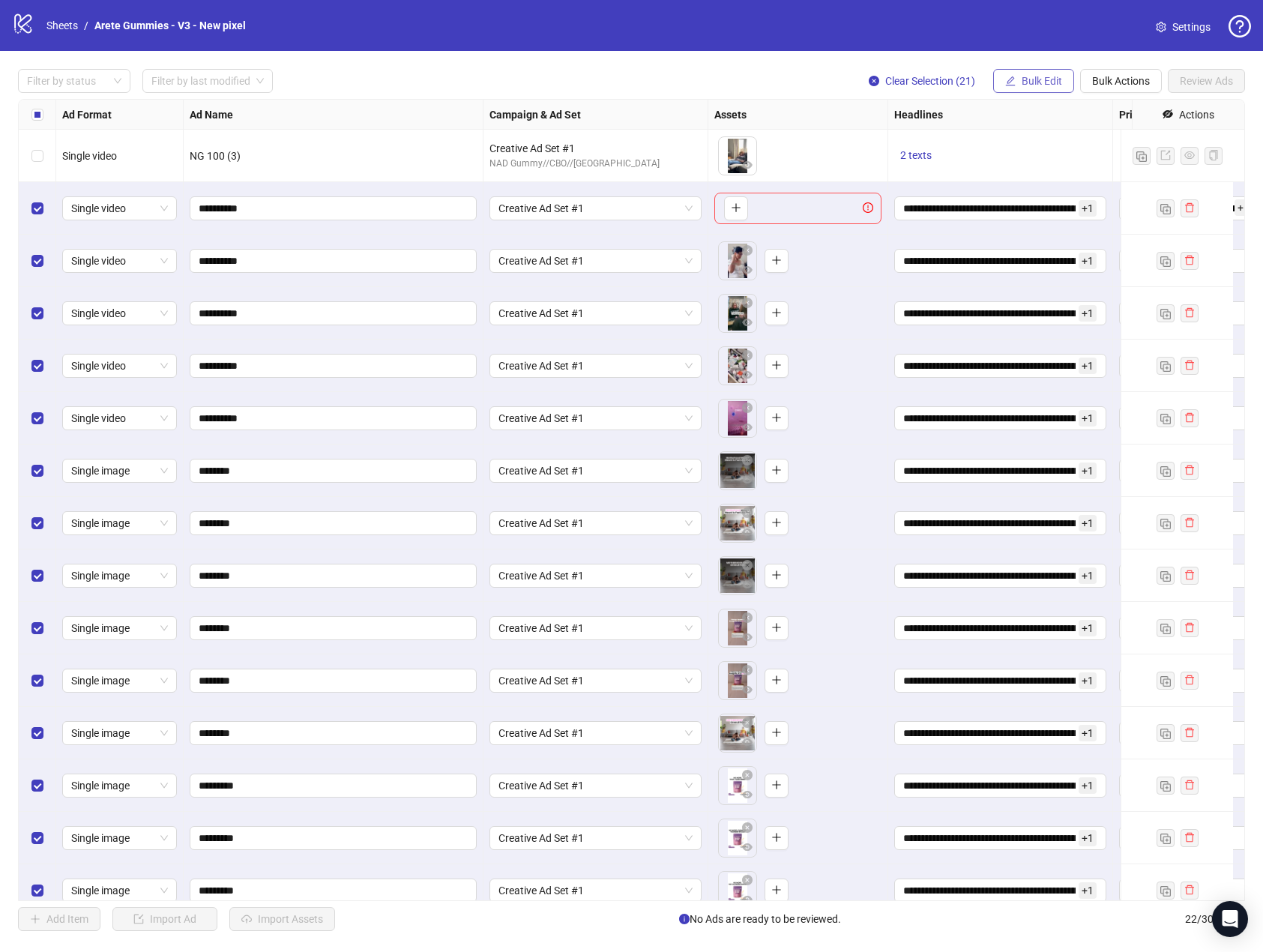
click at [1030, 85] on span "Bulk Edit" at bounding box center [1042, 81] width 40 height 12
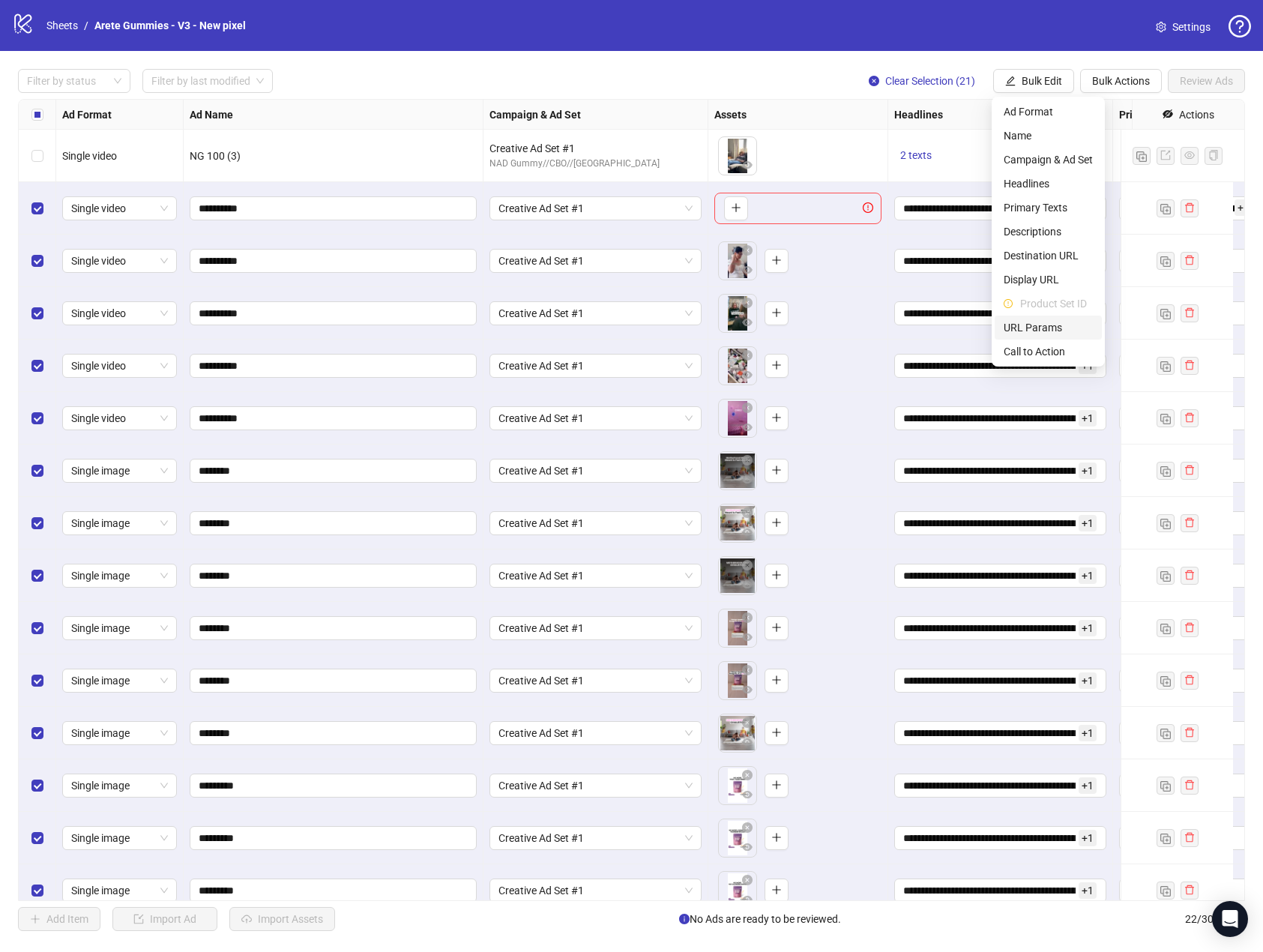
click at [1046, 333] on span "URL Params" at bounding box center [1048, 327] width 89 height 16
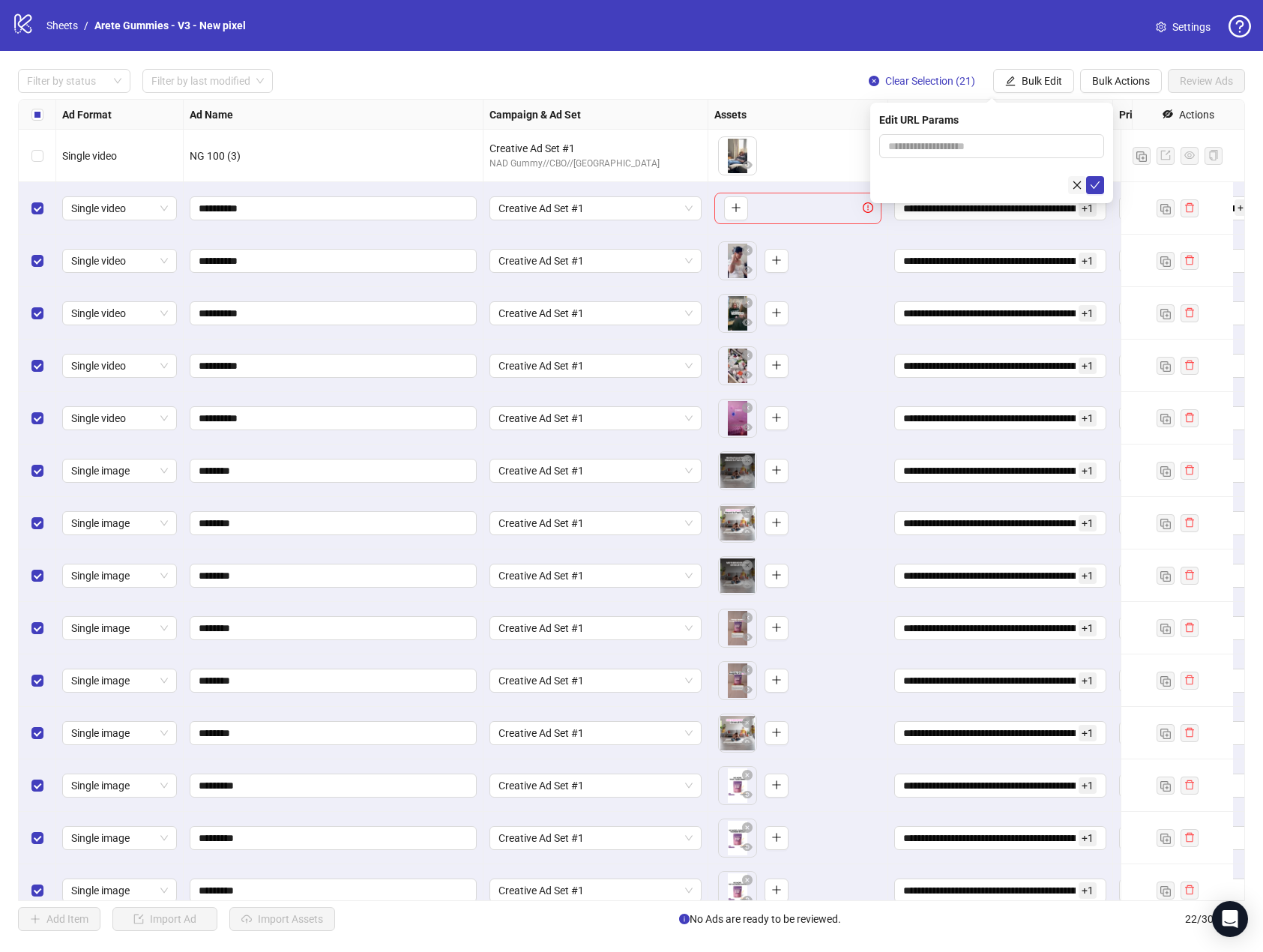
click at [1081, 181] on icon "close" at bounding box center [1078, 185] width 8 height 8
click at [1047, 86] on span "Bulk Edit" at bounding box center [1042, 81] width 40 height 12
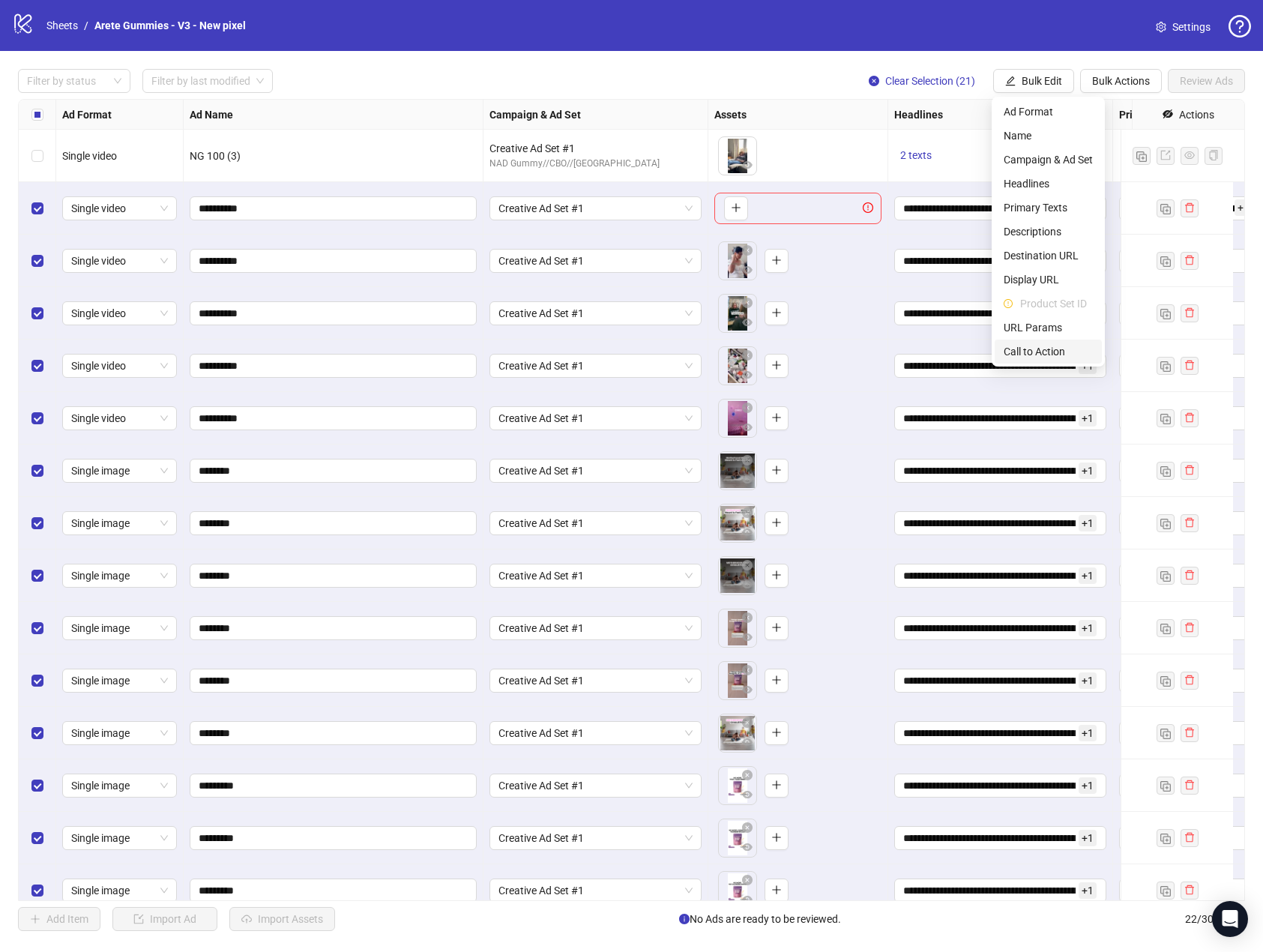
click at [1034, 346] on span "Call to Action" at bounding box center [1048, 351] width 89 height 16
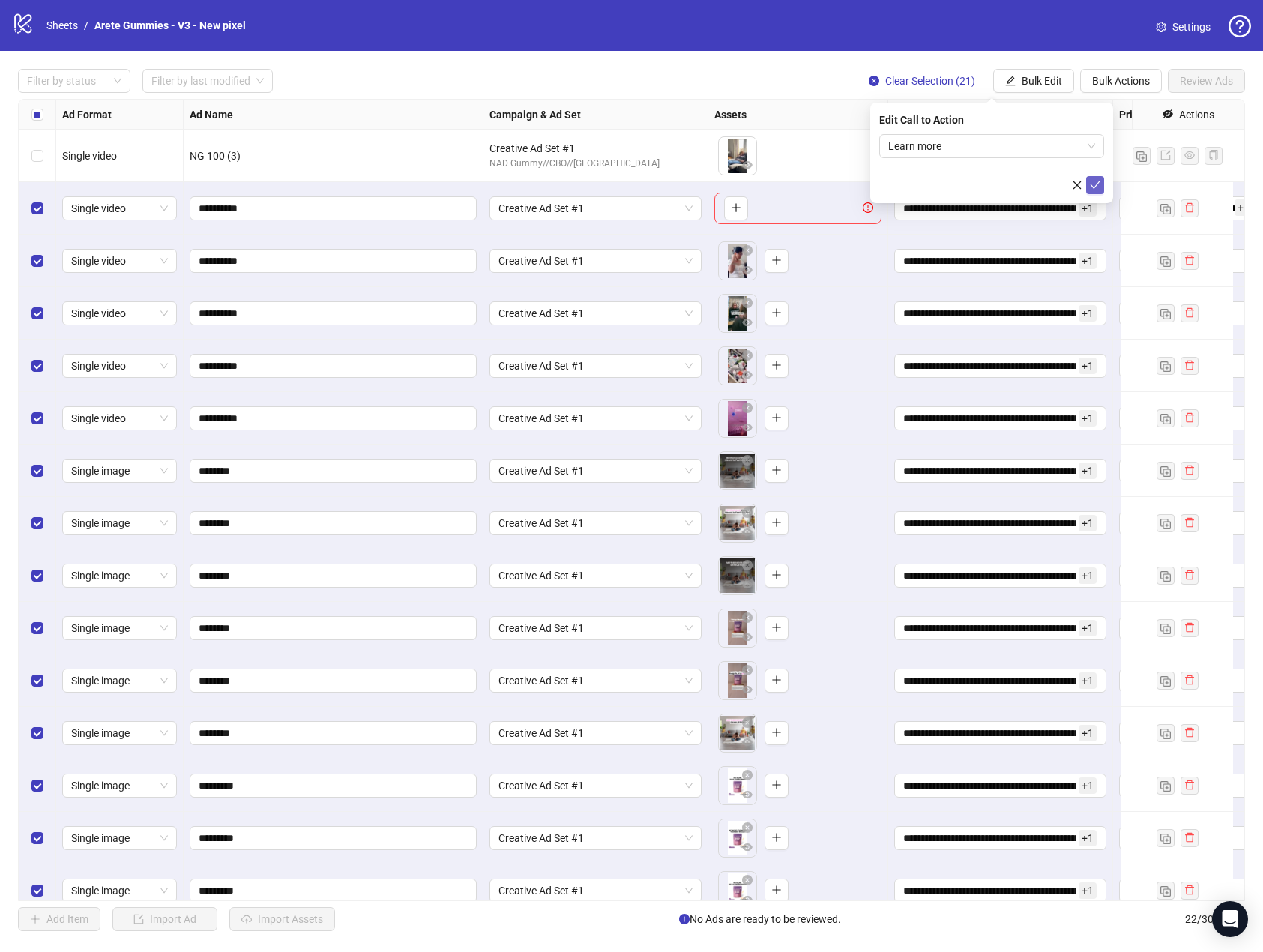
click at [1098, 184] on icon "check" at bounding box center [1095, 185] width 11 height 11
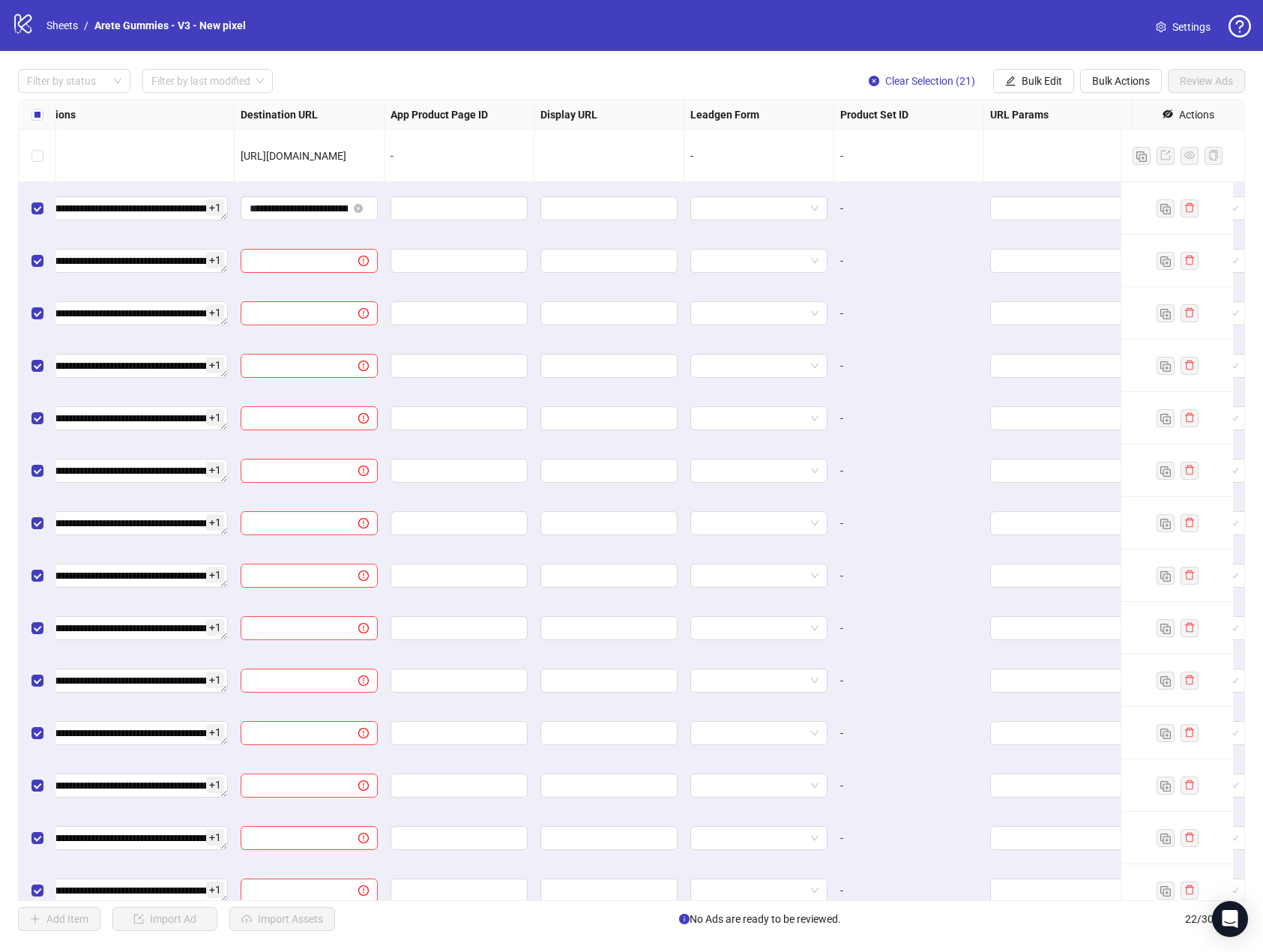
scroll to position [0, 1387]
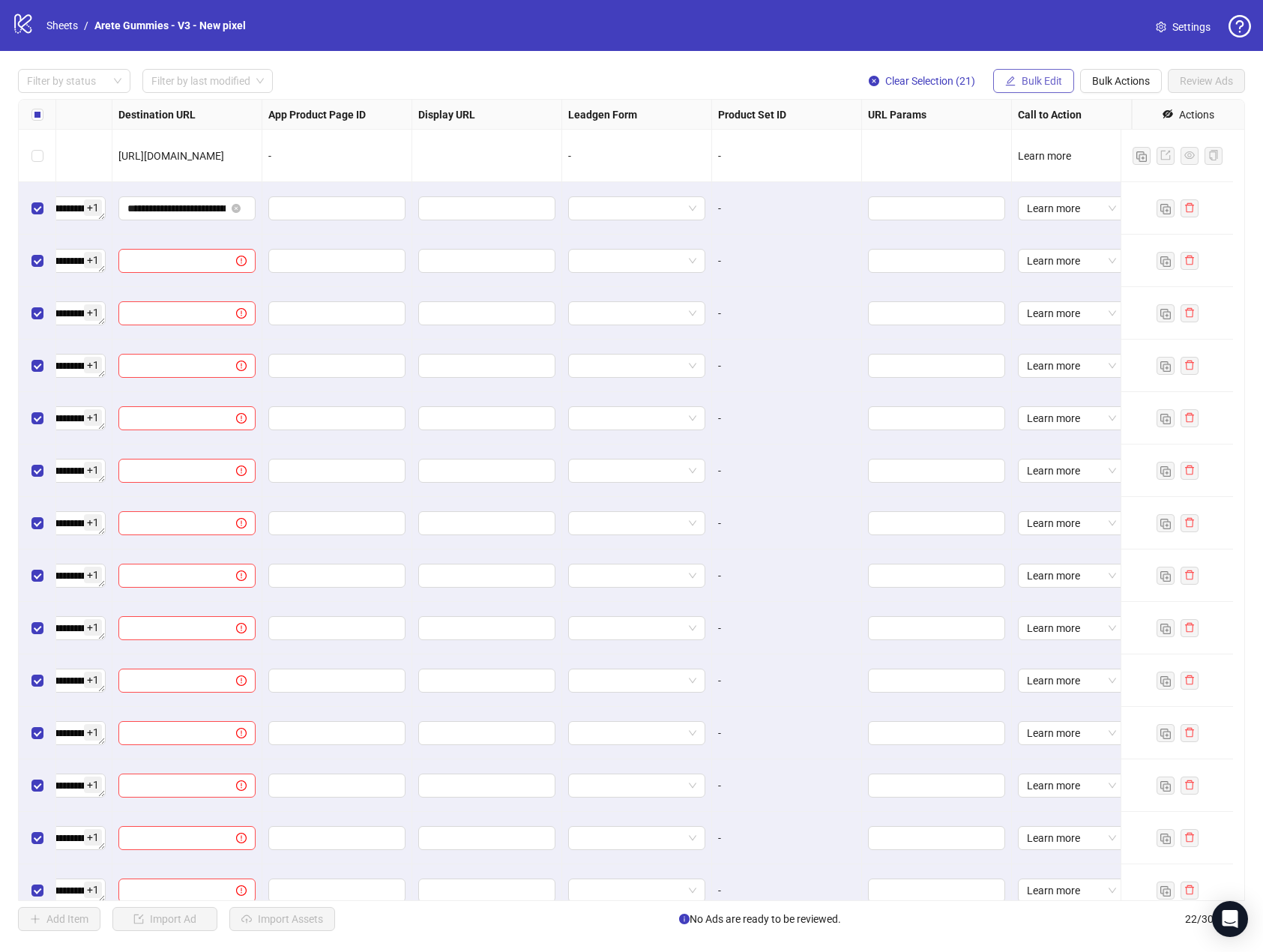
click at [1052, 83] on span "Bulk Edit" at bounding box center [1042, 81] width 40 height 12
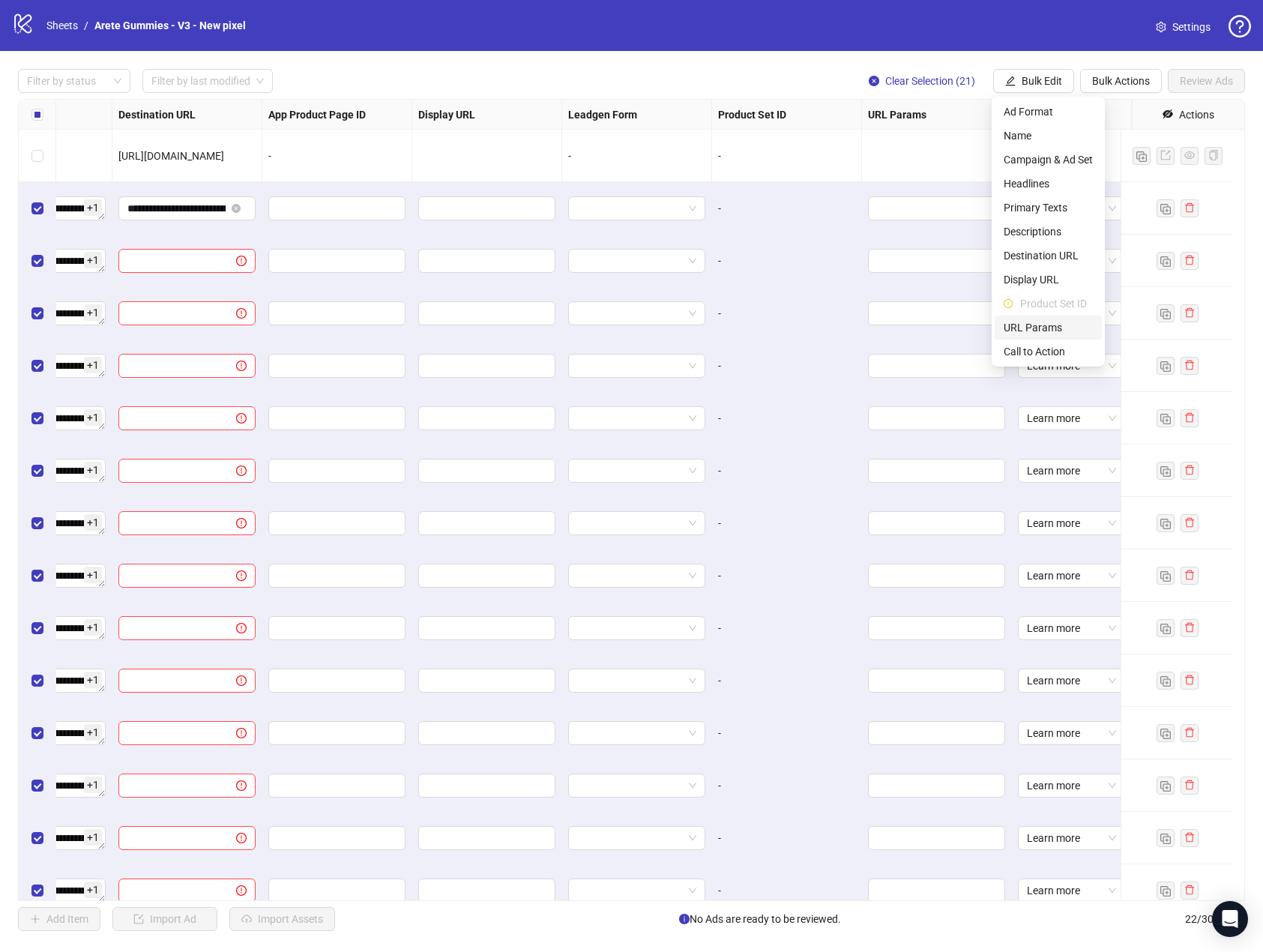
click at [1042, 332] on span "URL Params" at bounding box center [1048, 327] width 89 height 16
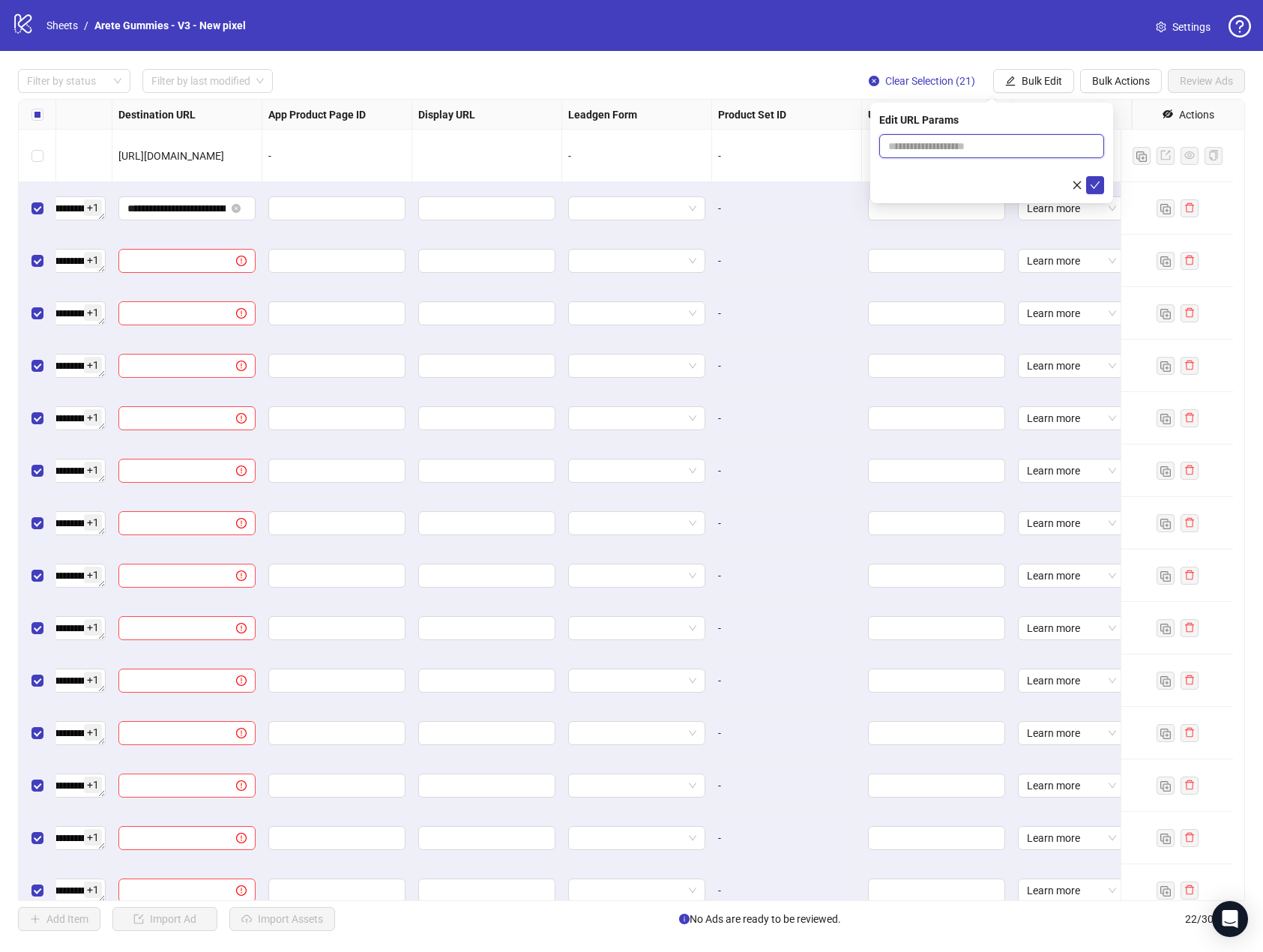
click at [918, 152] on input "text" at bounding box center [991, 146] width 225 height 24
paste input "**********"
type input "**********"
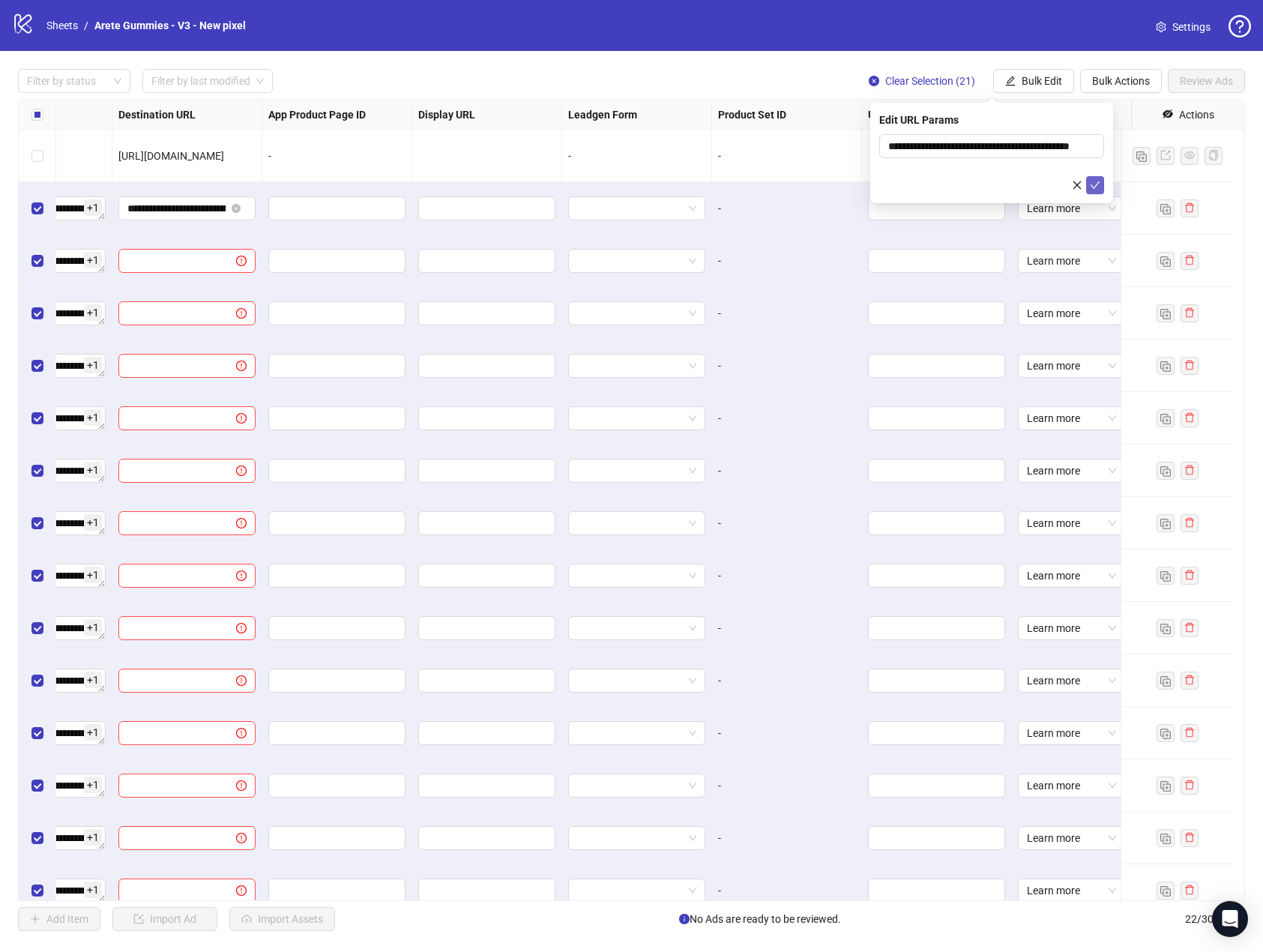
click at [1094, 180] on icon "check" at bounding box center [1095, 185] width 11 height 11
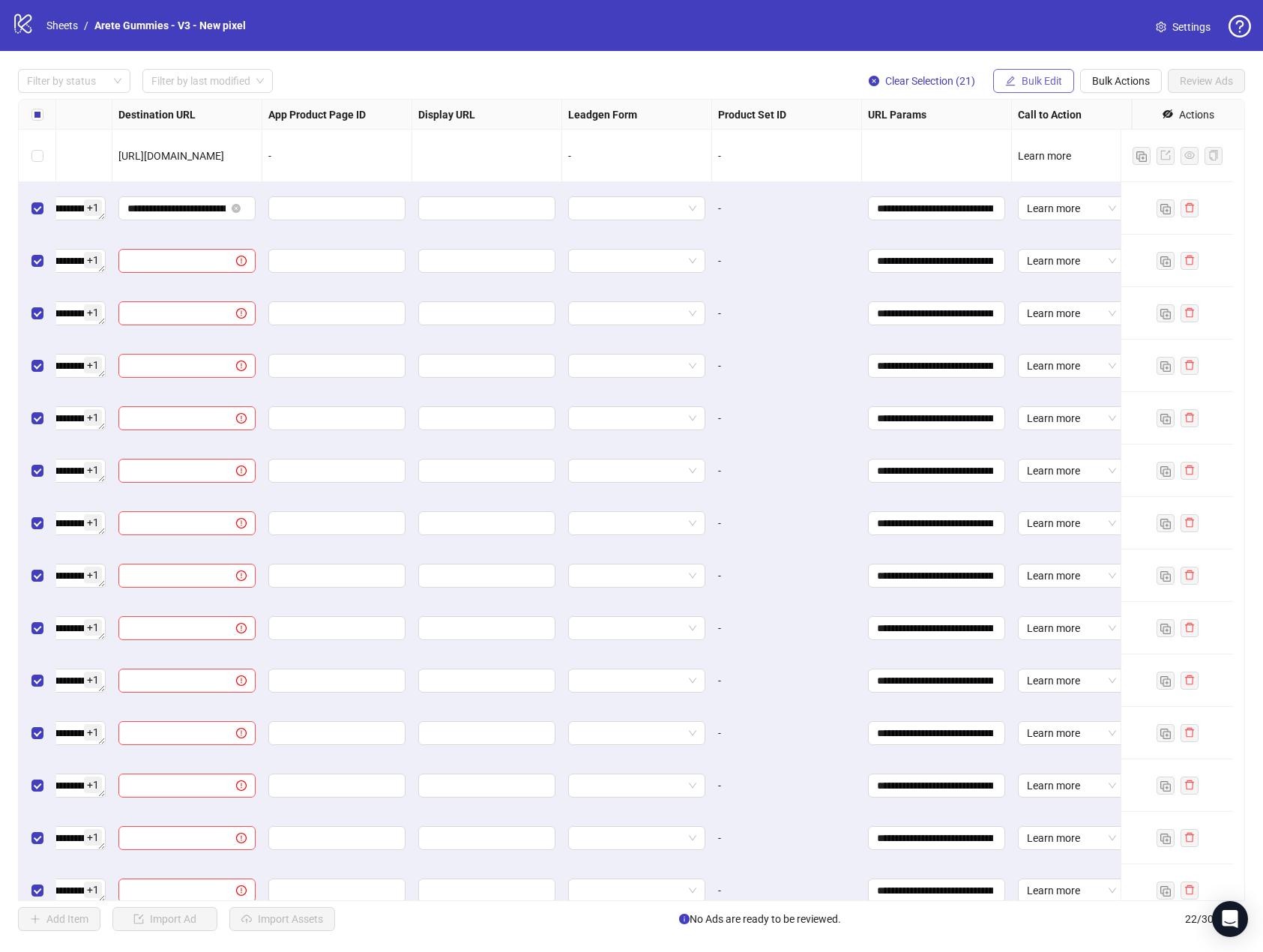
click at [1036, 81] on span "Bulk Edit" at bounding box center [1042, 81] width 40 height 12
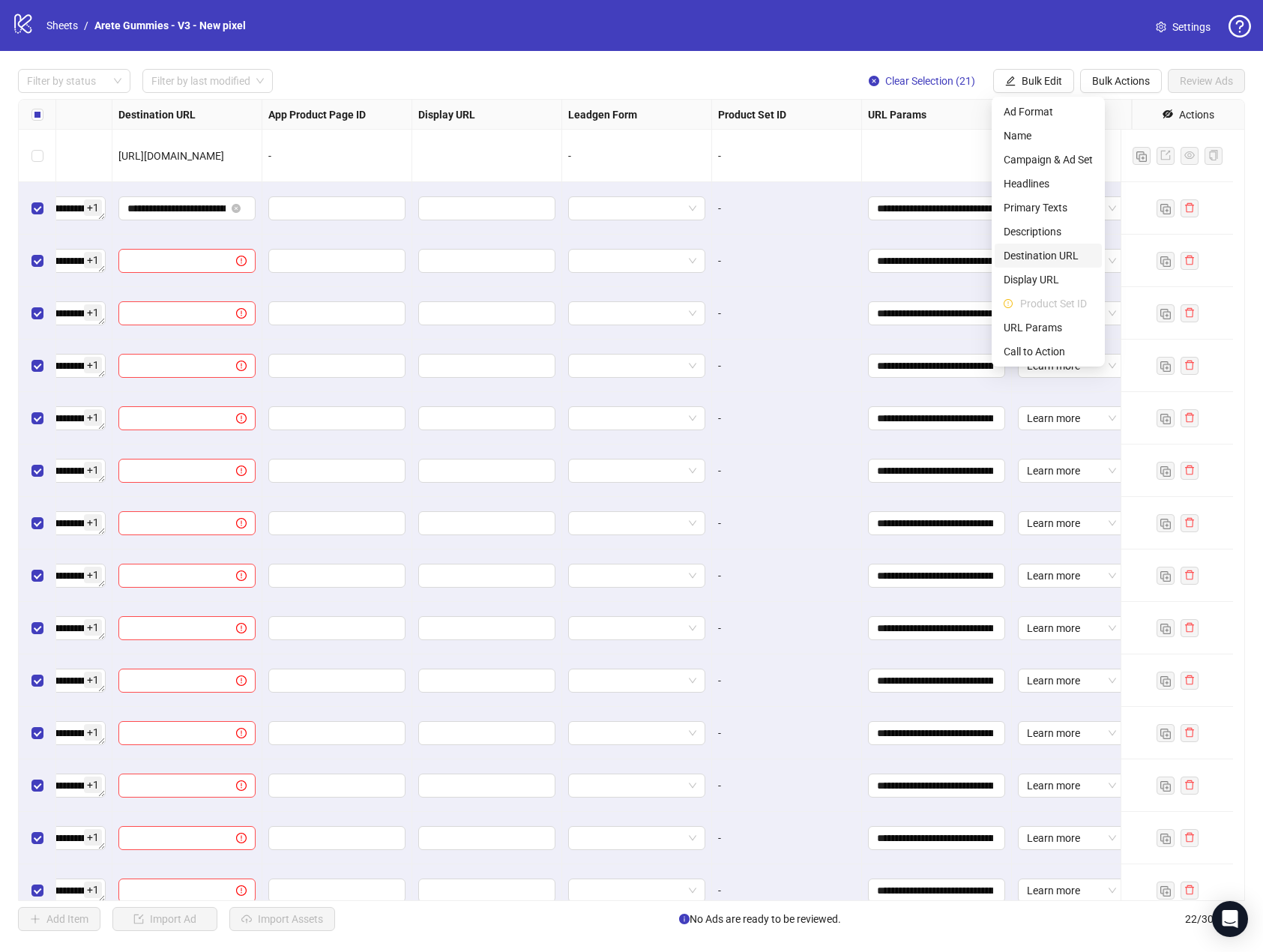
click at [1052, 251] on span "Destination URL" at bounding box center [1048, 256] width 89 height 16
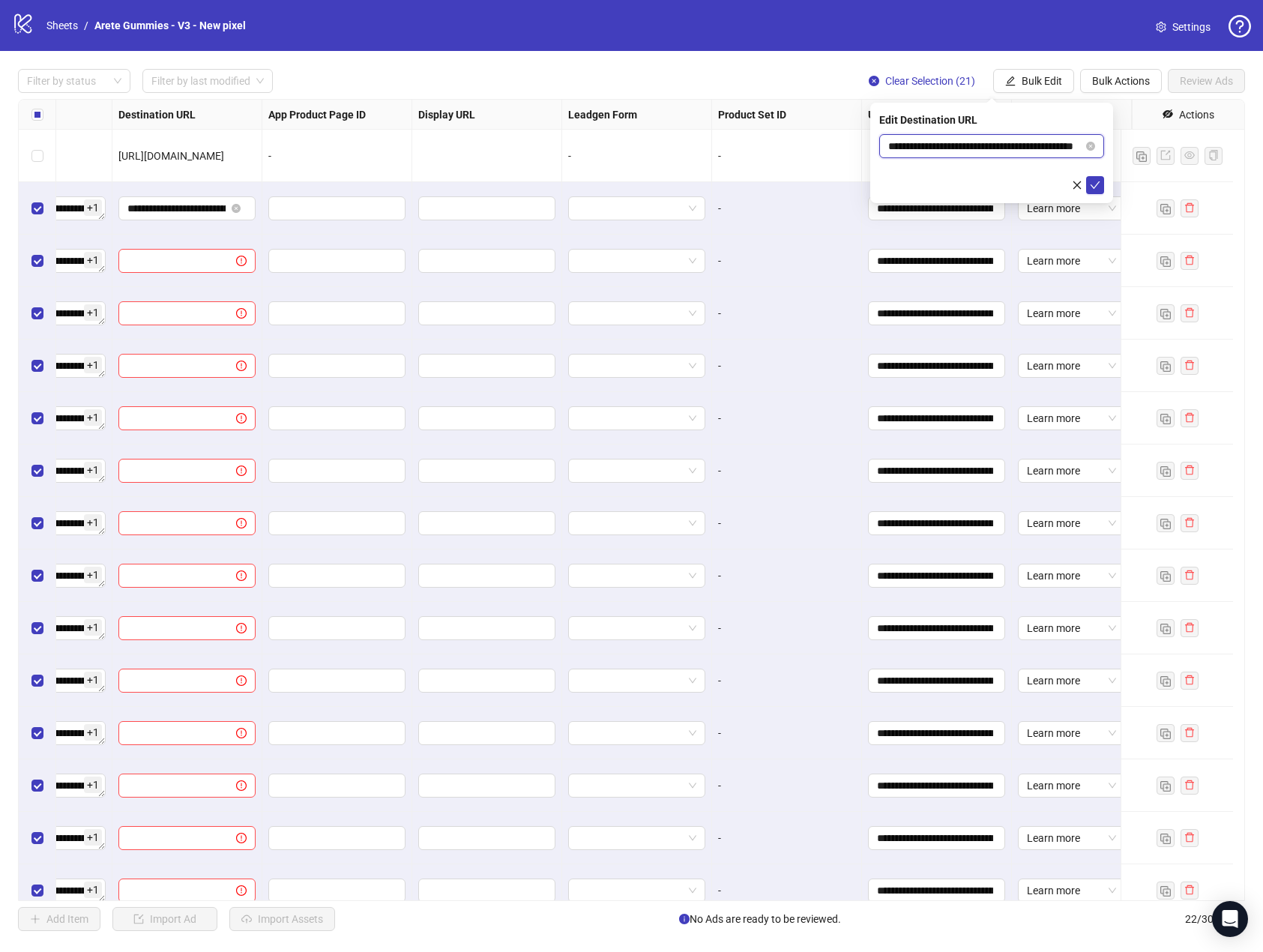
click at [960, 140] on input "**********" at bounding box center [986, 146] width 195 height 16
paste input "***"
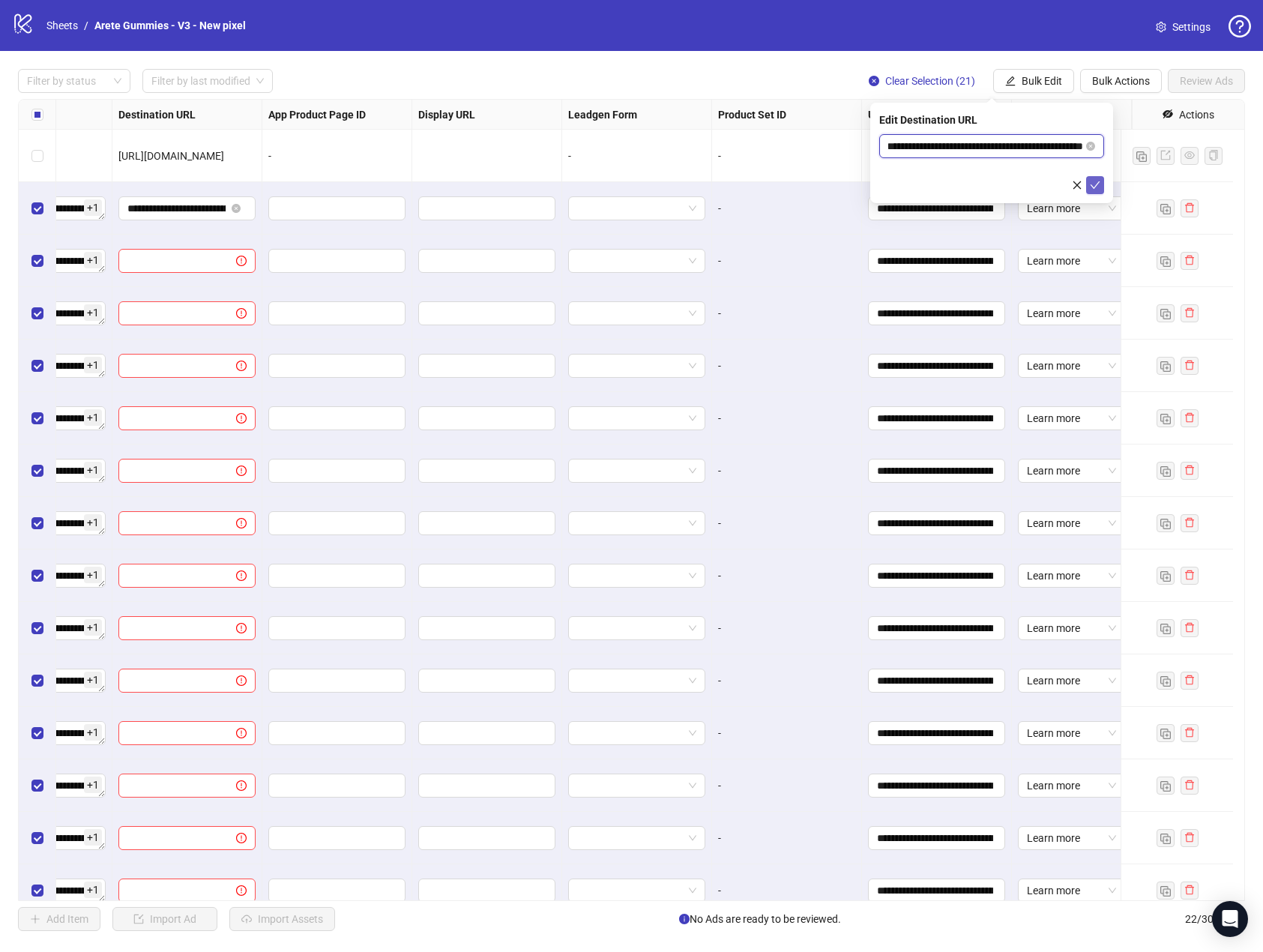
type input "**********"
click at [1098, 185] on icon "check" at bounding box center [1095, 185] width 11 height 11
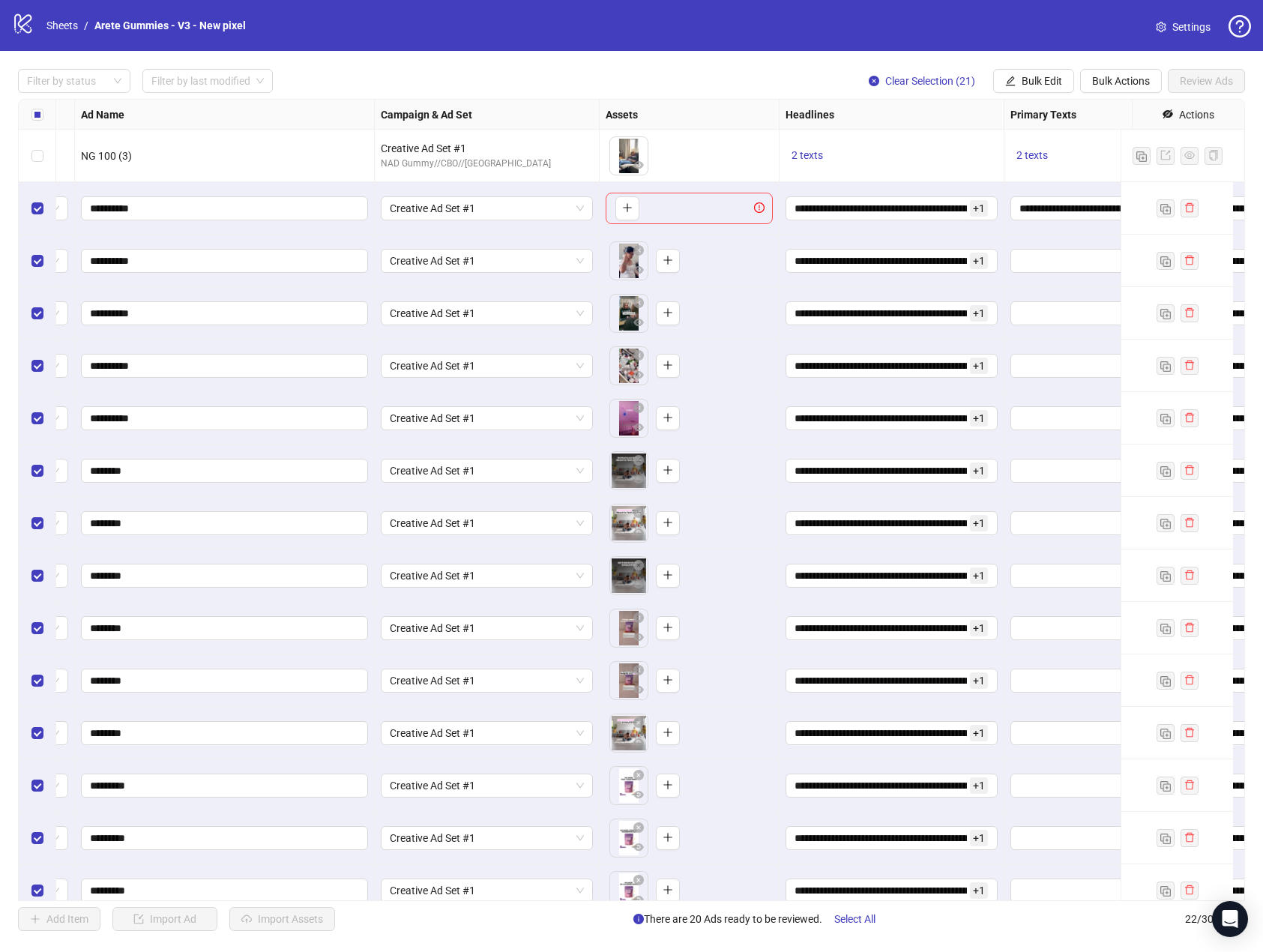
scroll to position [0, 0]
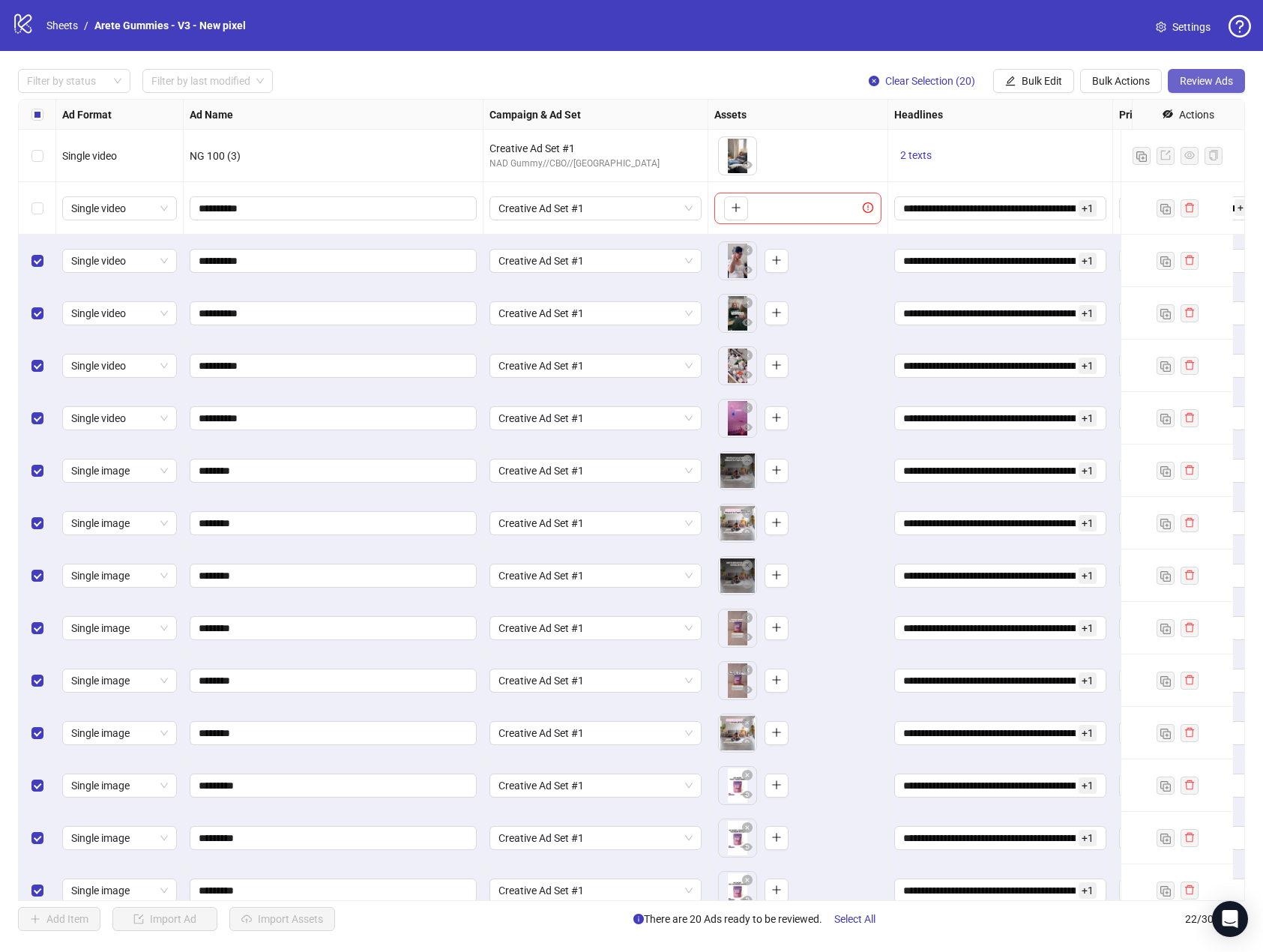
click at [1206, 89] on button "Review Ads" at bounding box center [1207, 81] width 77 height 24
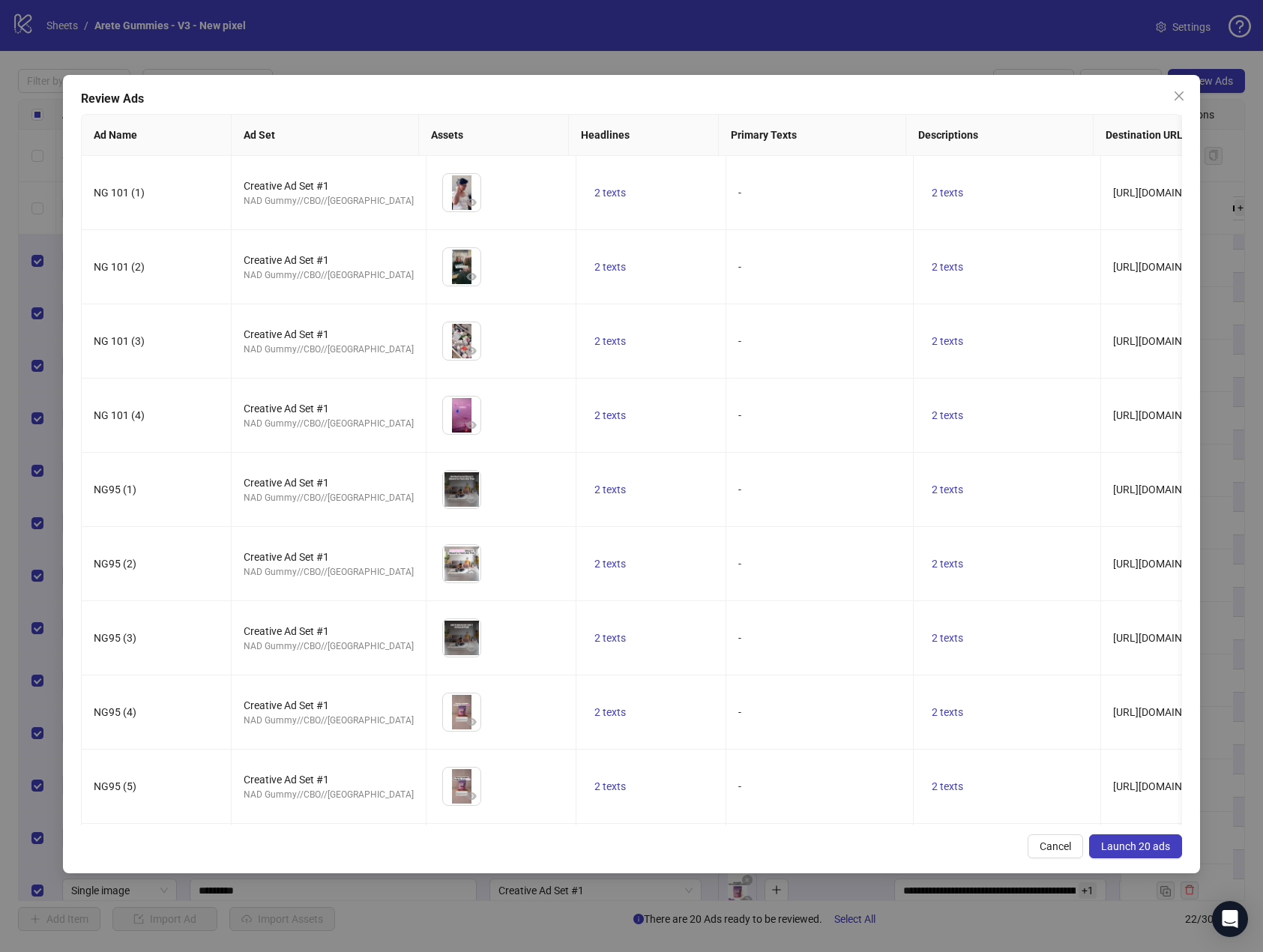
click at [1150, 840] on span "Launch 20 ads" at bounding box center [1136, 846] width 69 height 12
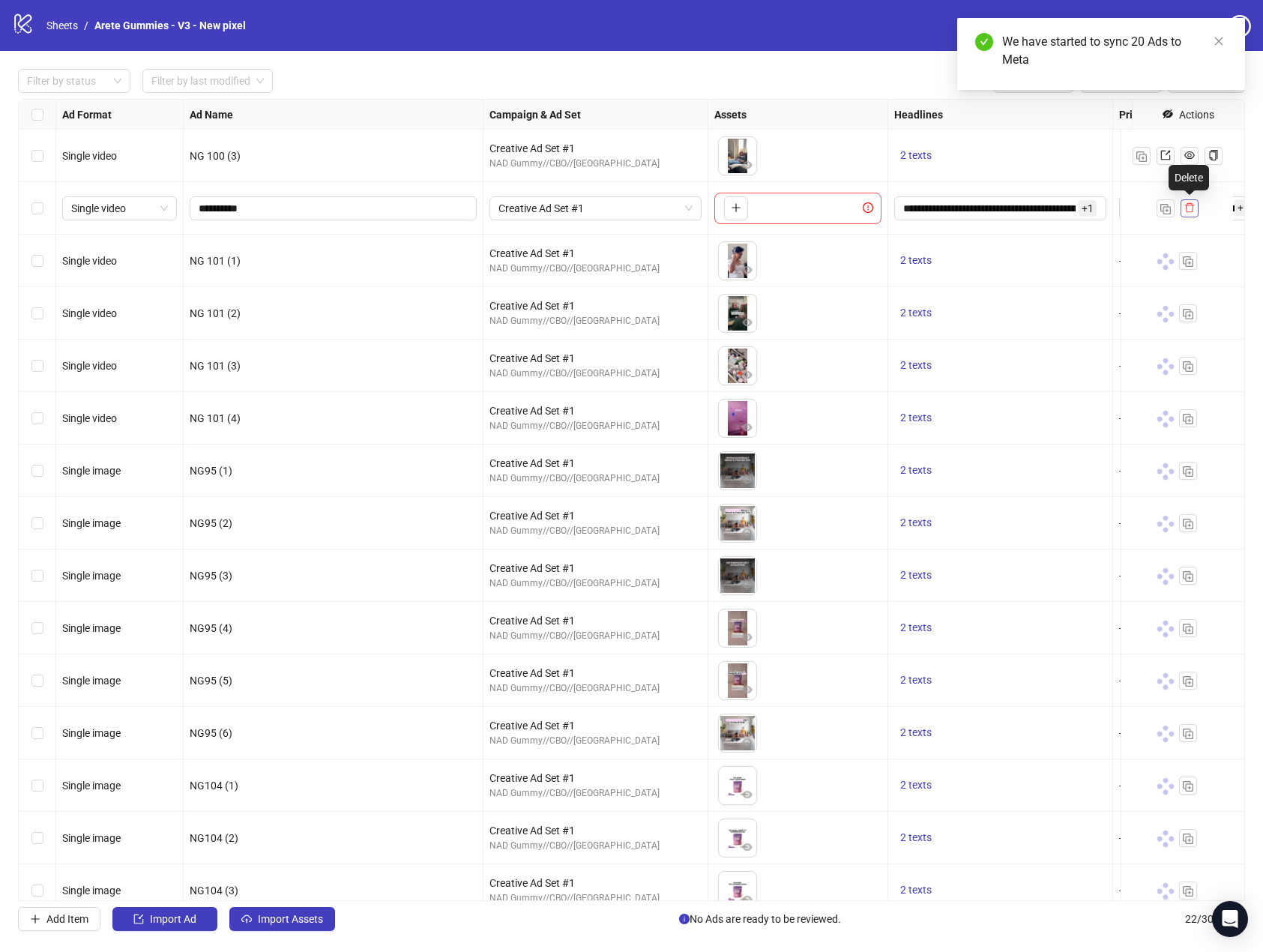
click at [1194, 210] on icon "delete" at bounding box center [1190, 207] width 11 height 11
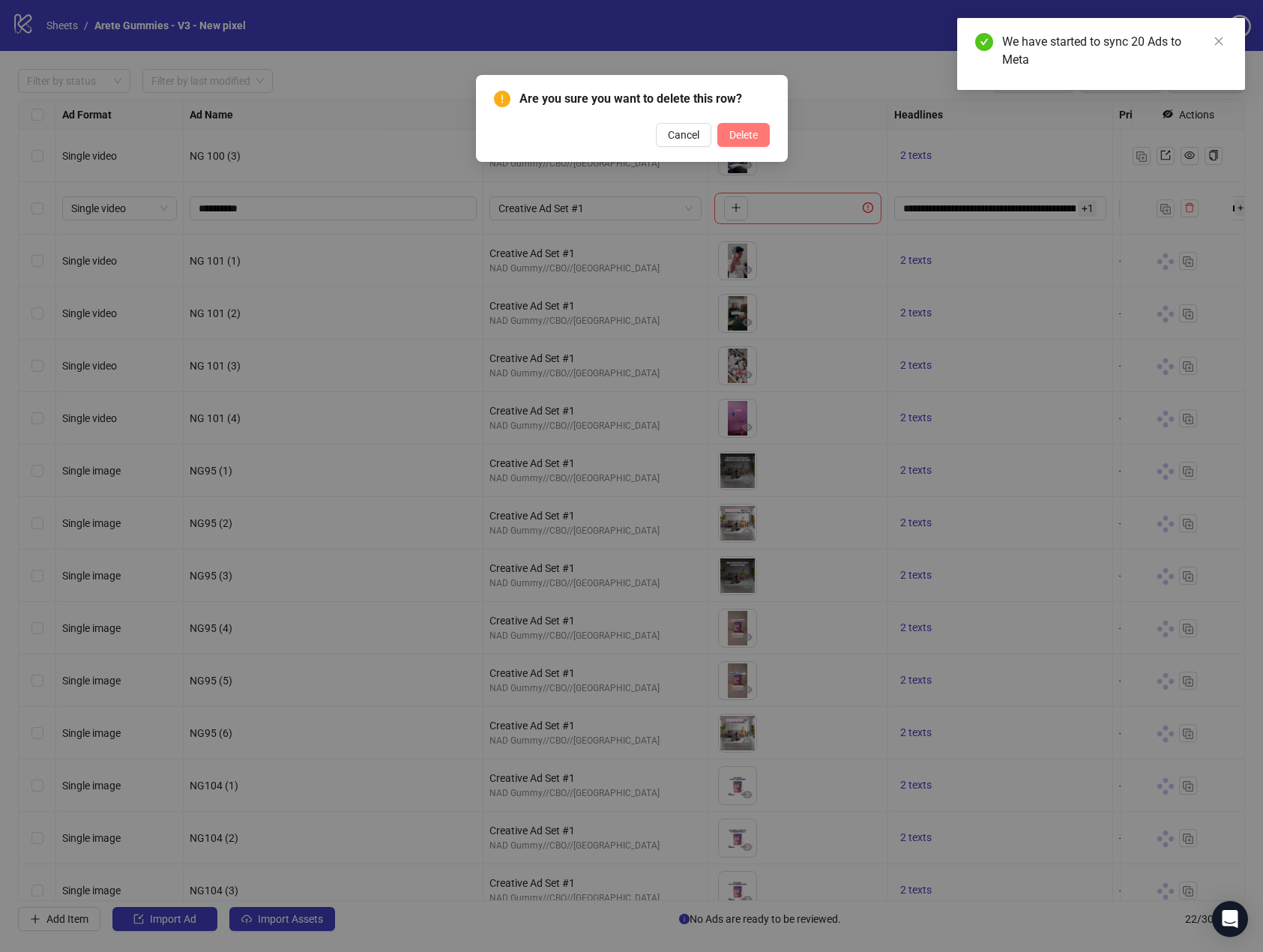
click at [750, 129] on span "Delete" at bounding box center [744, 135] width 29 height 12
